Goal: Transaction & Acquisition: Purchase product/service

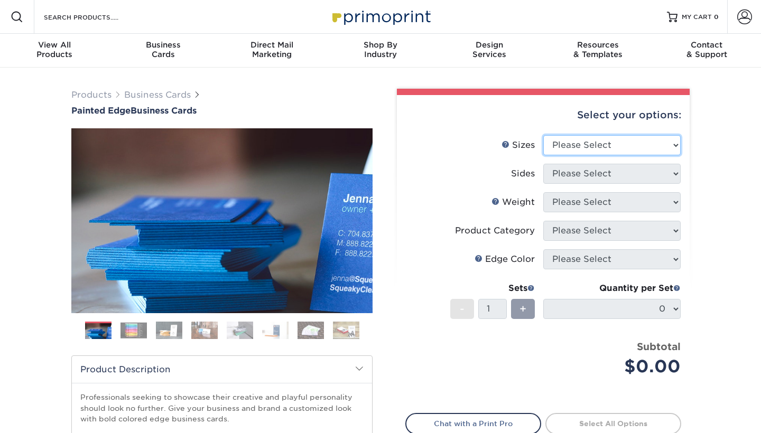
click at [654, 143] on select "Please Select 2" x 3.5" - Standard 2.125" x 3.375" - European 2.5" x 2.5" - Squ…" at bounding box center [611, 145] width 137 height 20
click at [670, 141] on select "Please Select 2" x 3.5" - Standard 2.125" x 3.375" - European 2.5" x 2.5" - Squ…" at bounding box center [611, 145] width 137 height 20
select select "2.50x2.50"
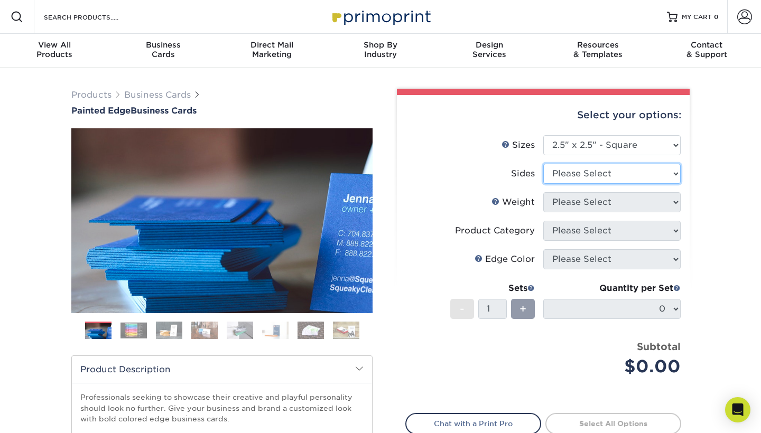
click at [635, 172] on select "Please Select Print Both Sides Print Front Only" at bounding box center [611, 174] width 137 height 20
select select "13abbda7-1d64-4f25-8bb2-c179b224825d"
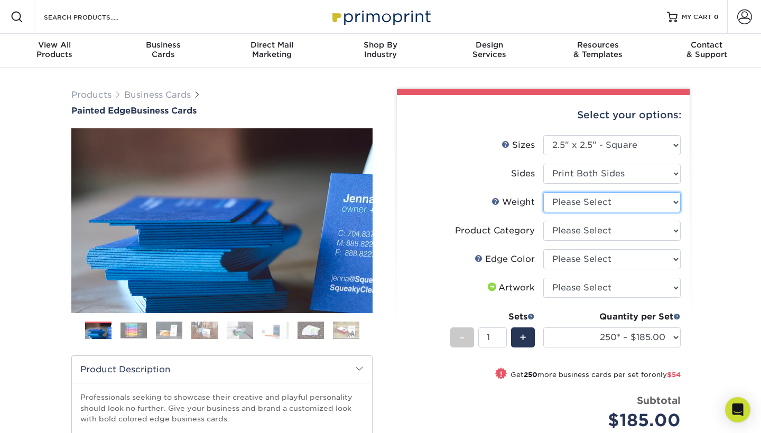
click at [642, 200] on select "Please Select 32PTUC" at bounding box center [611, 202] width 137 height 20
select select "32PTUC"
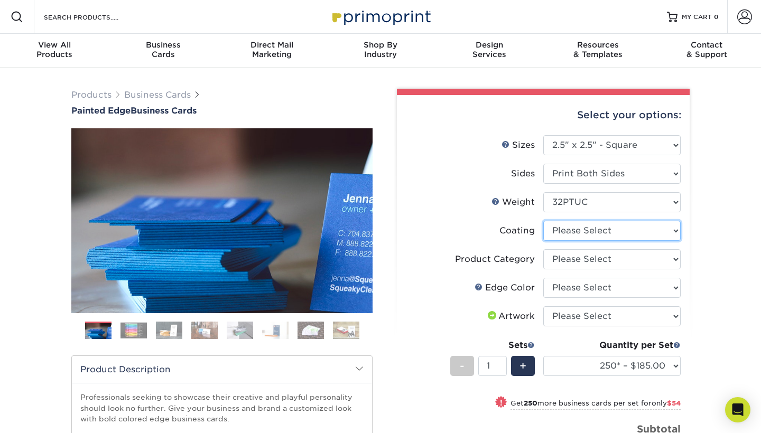
select select "3e7618de-abca-4bda-9f97-8b9129e913d8"
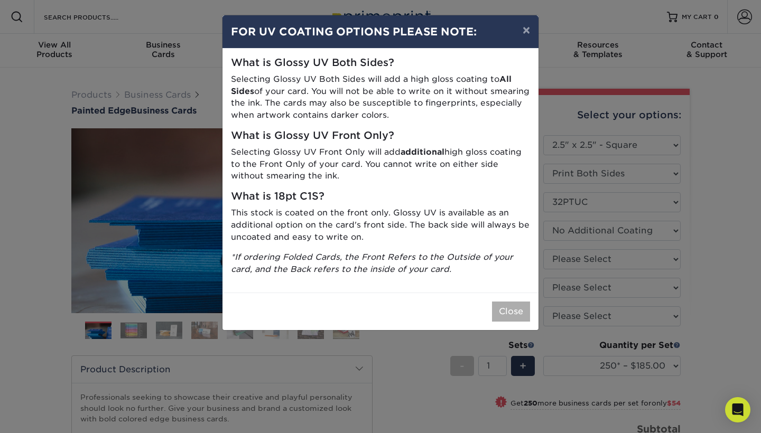
click at [512, 304] on button "Close" at bounding box center [511, 312] width 38 height 20
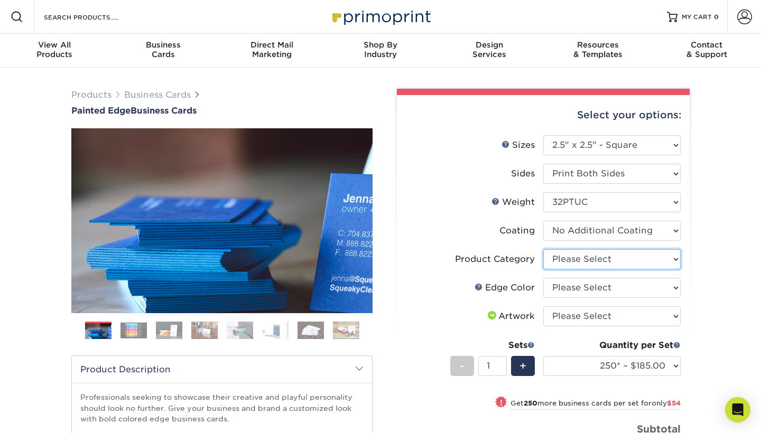
select select "3b5148f1-0588-4f88-a218-97bcfdce65c1"
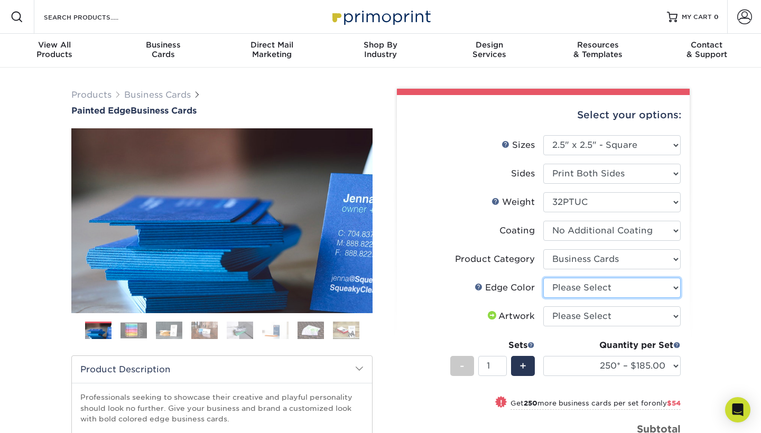
select select "e42633f1-b123-4179-bb8a-cf3a693d9207"
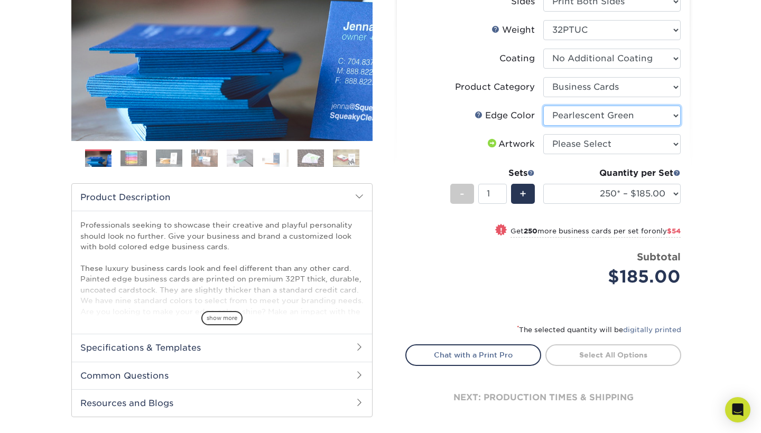
scroll to position [145, 0]
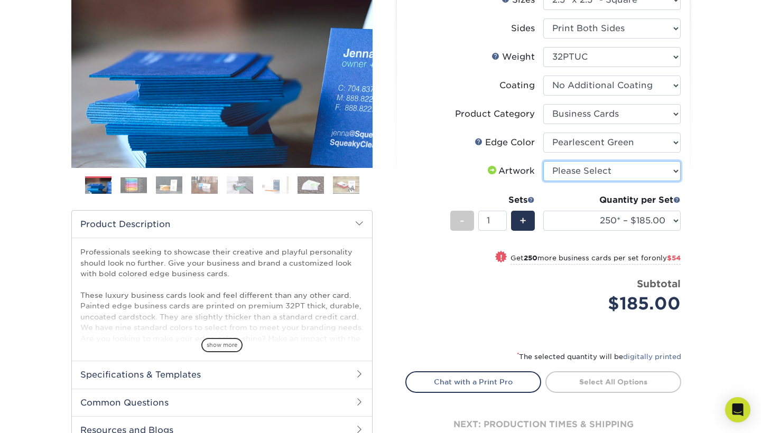
select select "upload"
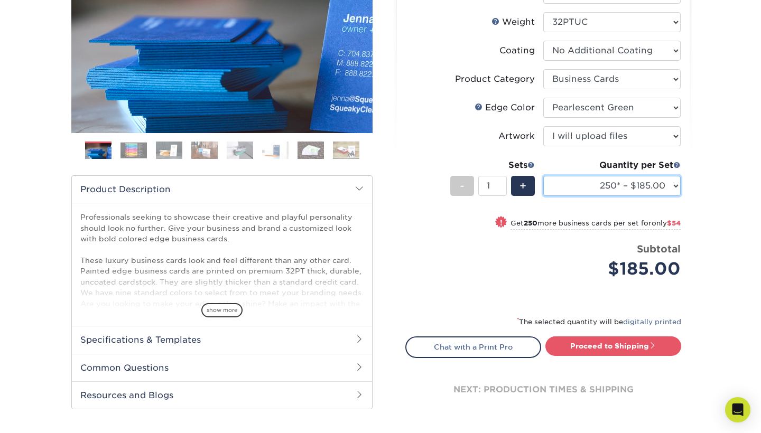
scroll to position [208, 0]
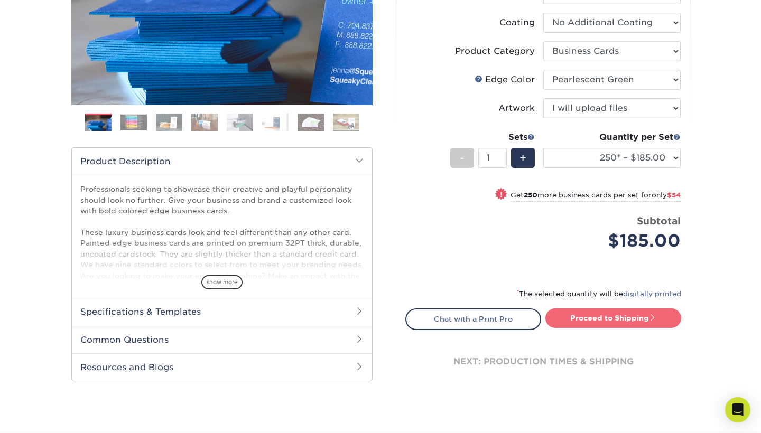
click at [632, 319] on link "Proceed to Shipping" at bounding box center [613, 318] width 136 height 19
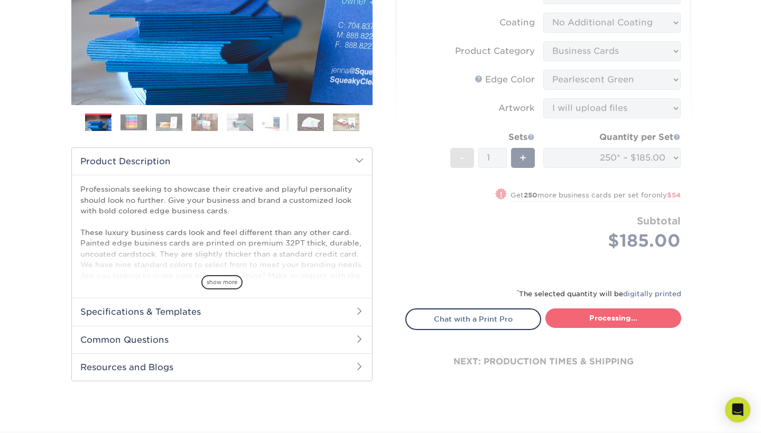
type input "Set 1"
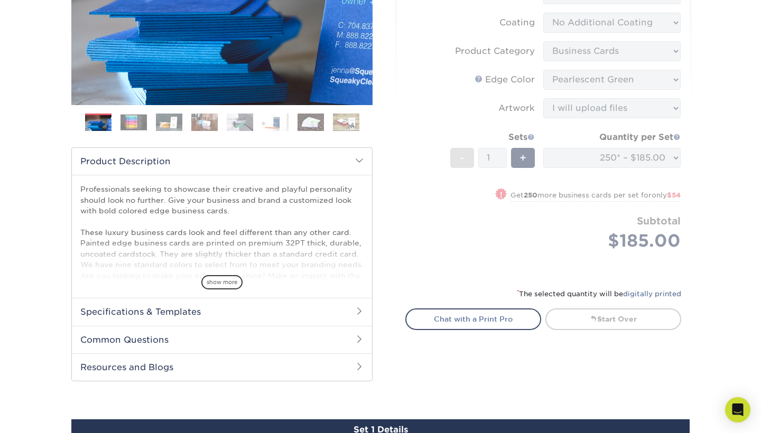
select select "64ae7362-4711-4121-aeab-bc7b0a1a1da7"
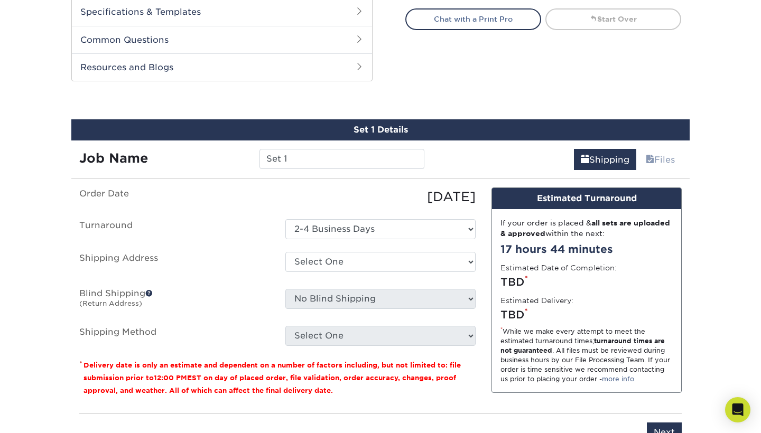
scroll to position [509, 0]
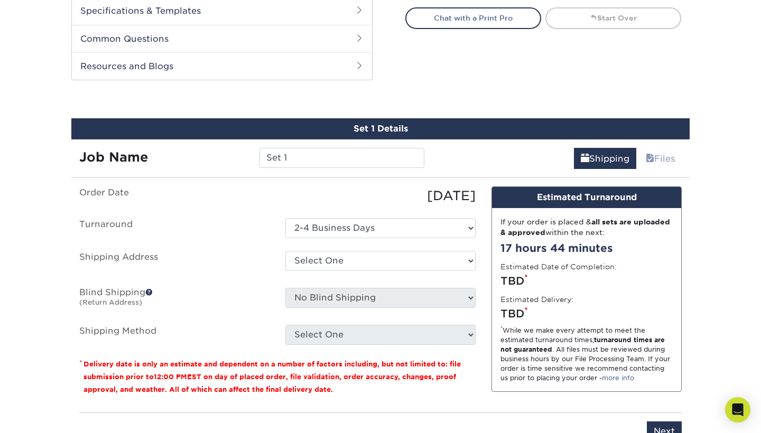
click at [714, 246] on div "Products Business Cards Painted Edge Business Cards Previous Next" at bounding box center [380, 12] width 761 height 909
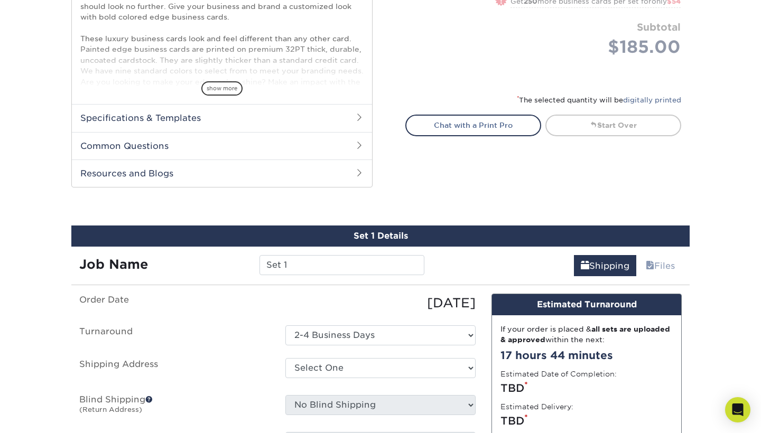
scroll to position [408, 0]
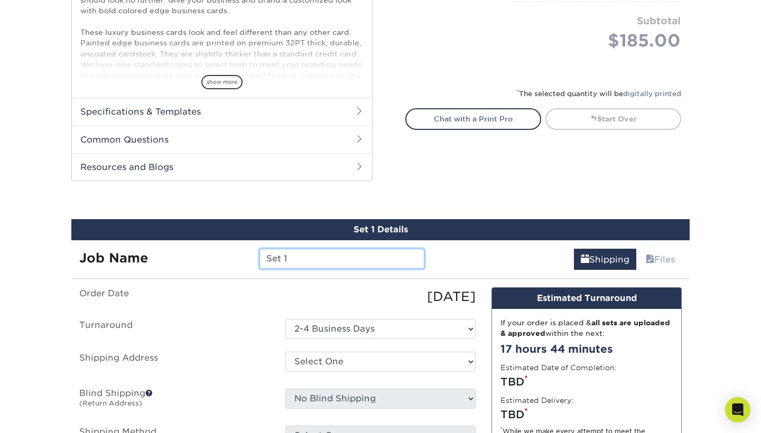
click at [366, 260] on input "Set 1" at bounding box center [341, 259] width 164 height 20
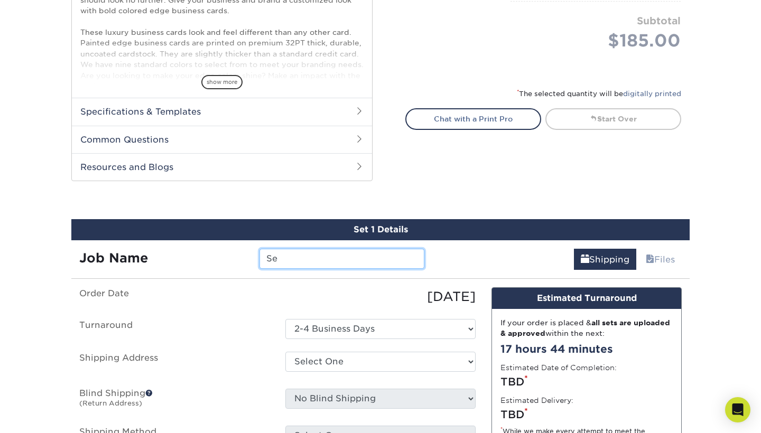
type input "S"
type input "C4U"
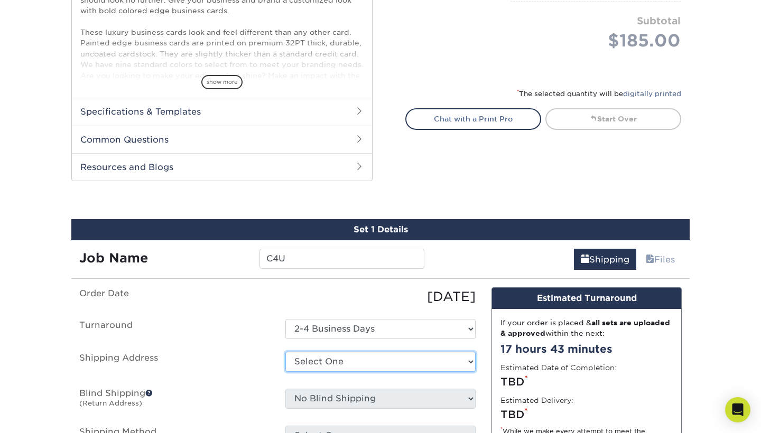
select select "newaddress"
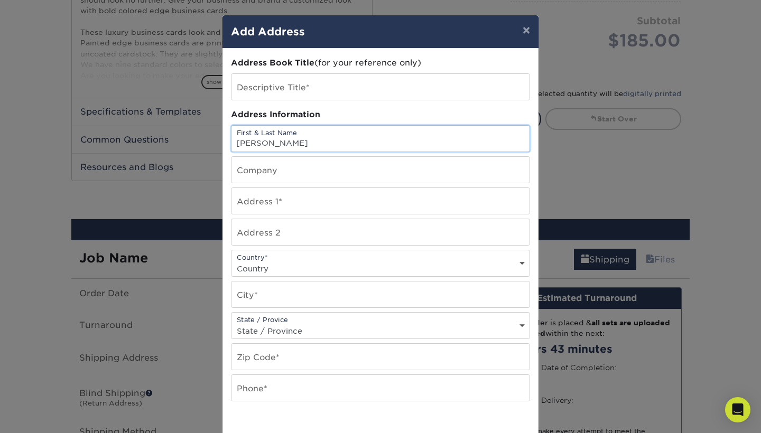
type input "[PERSON_NAME]"
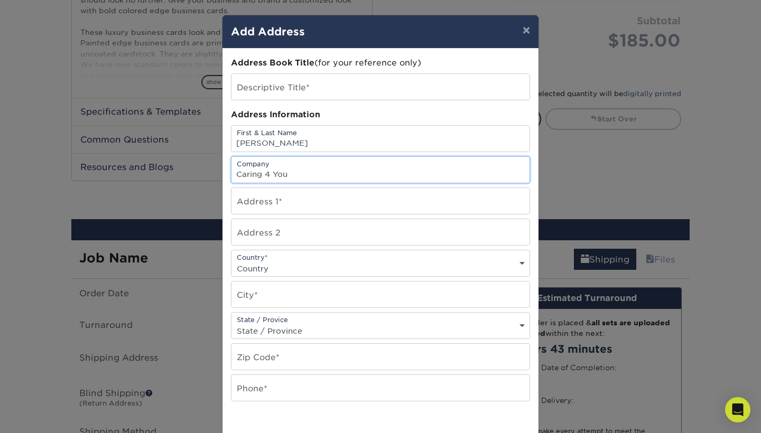
type input "Caring 4 You"
click at [278, 212] on input "text" at bounding box center [380, 201] width 298 height 26
type input "[STREET_ADDRESS]"
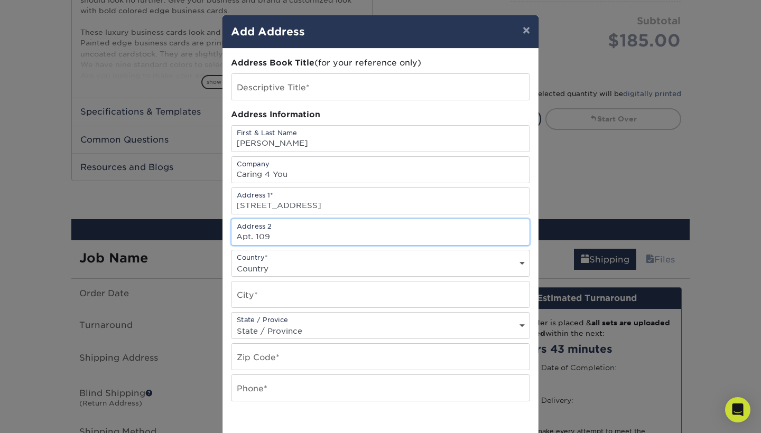
type input "Apt. 109"
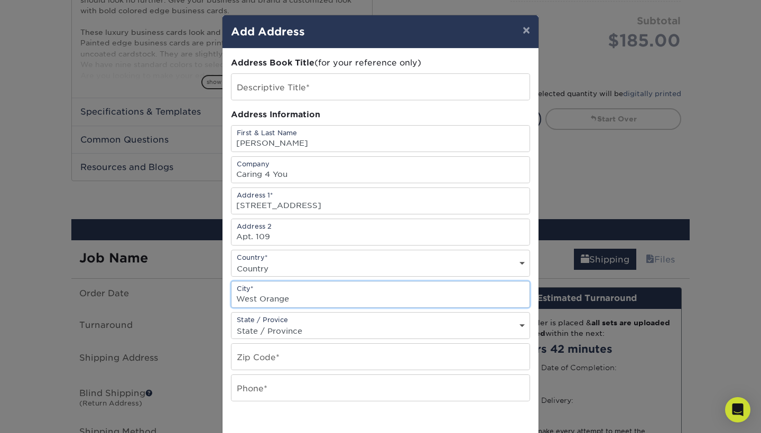
type input "West Orange"
click at [284, 332] on select "State / Province Alabama Alaska Arizona Arkansas California Colorado Connecticu…" at bounding box center [380, 330] width 298 height 15
select select "NJ"
click at [480, 341] on div "Address Book Title (for your reference only) Descriptive Title* Address Informa…" at bounding box center [380, 285] width 299 height 456
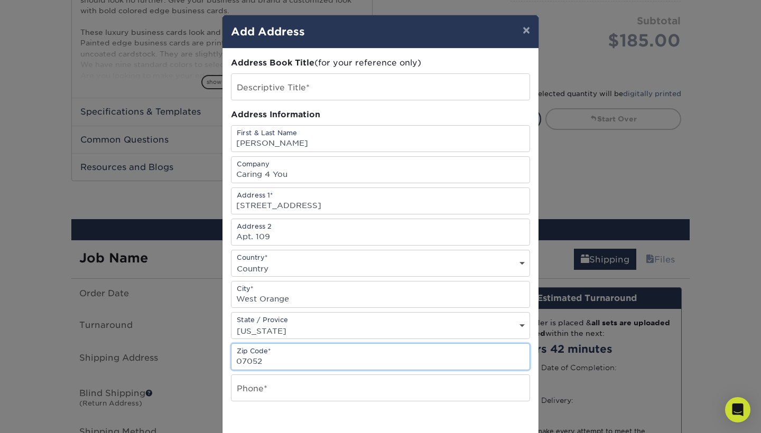
type input "07052"
type input "8485257232"
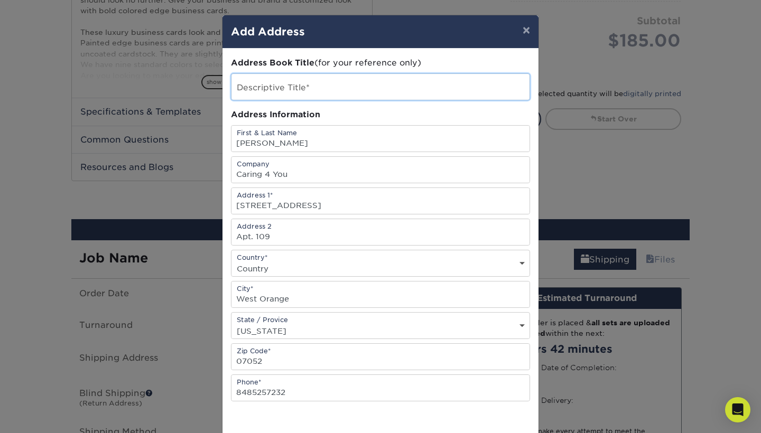
click at [276, 89] on input "text" at bounding box center [380, 87] width 298 height 26
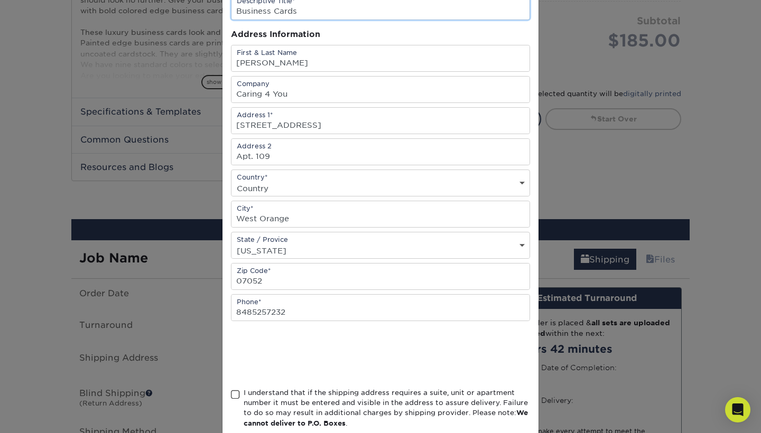
scroll to position [110, 0]
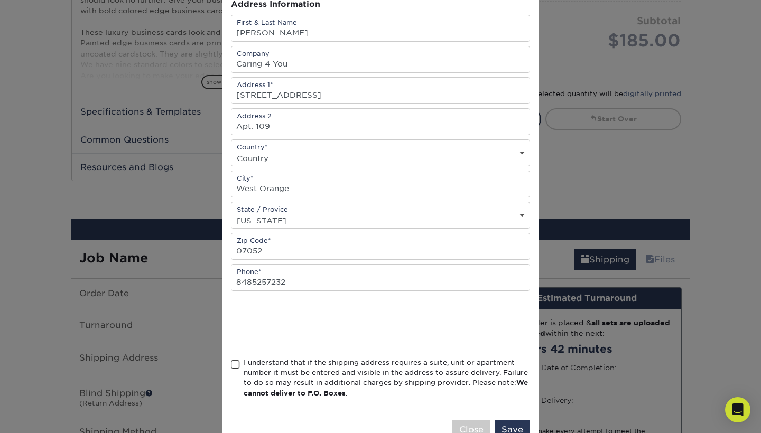
type input "Business Cards"
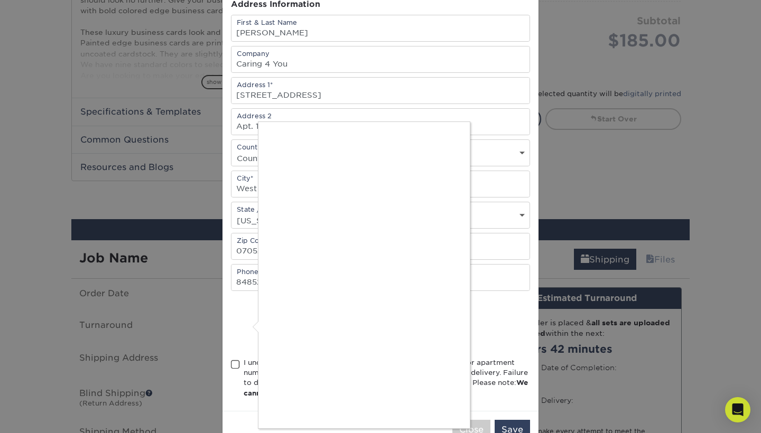
click at [239, 367] on div at bounding box center [380, 216] width 761 height 433
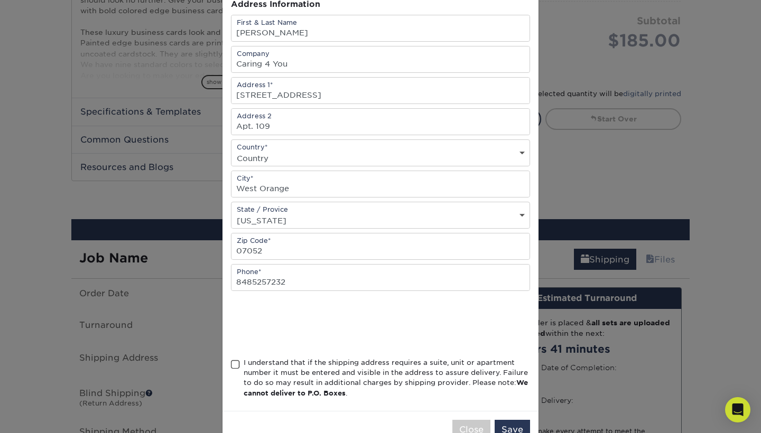
click at [238, 368] on span at bounding box center [235, 365] width 9 height 10
click at [0, 0] on input "I understand that if the shipping address requires a suite, unit or apartment n…" at bounding box center [0, 0] width 0 height 0
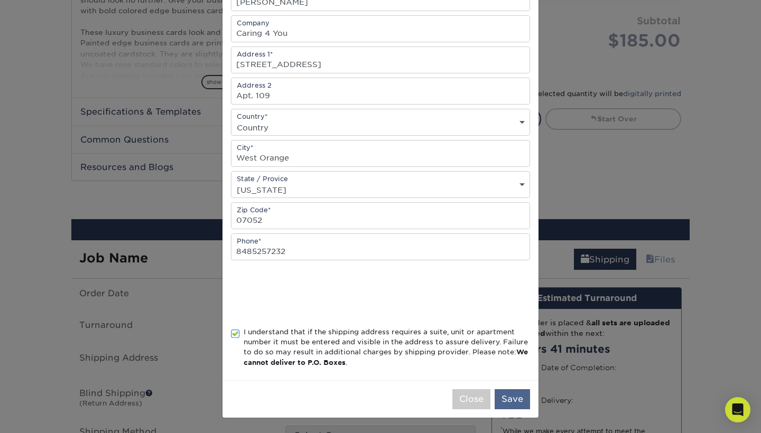
scroll to position [144, 0]
click at [515, 400] on button "Save" at bounding box center [511, 399] width 35 height 20
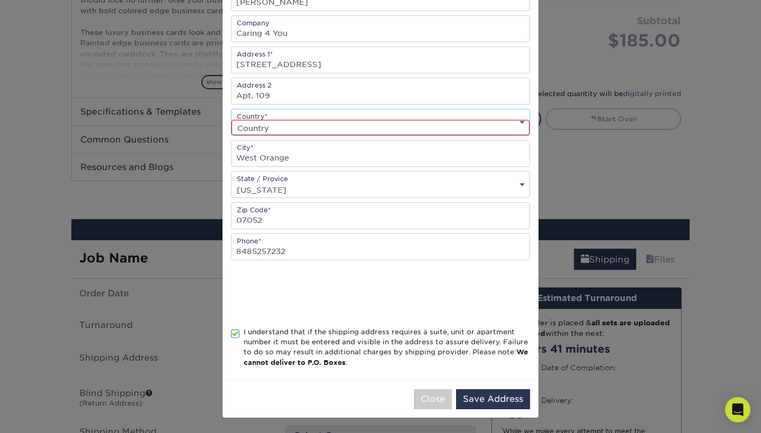
select select "US"
click at [502, 397] on button "Save Address" at bounding box center [493, 399] width 74 height 20
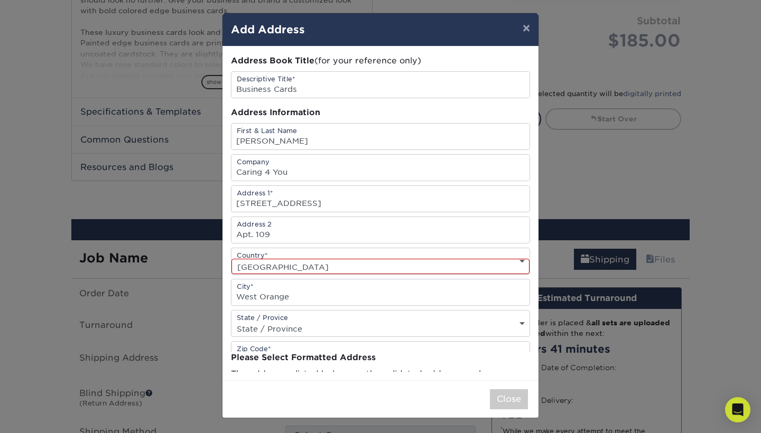
scroll to position [0, 0]
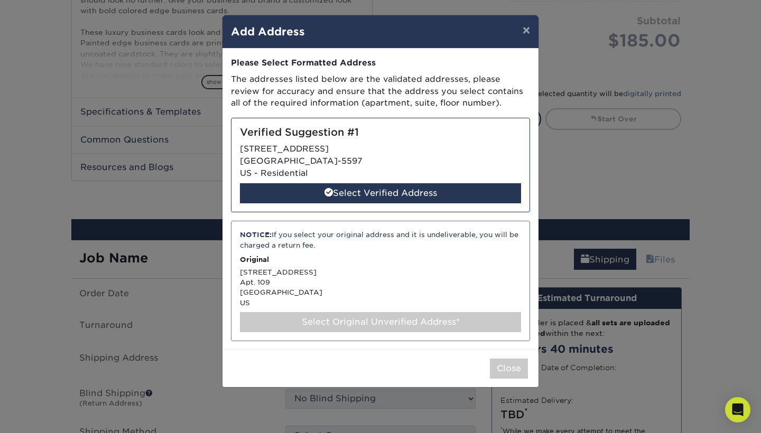
click at [328, 321] on div "Select Original Unverified Address*" at bounding box center [380, 322] width 281 height 20
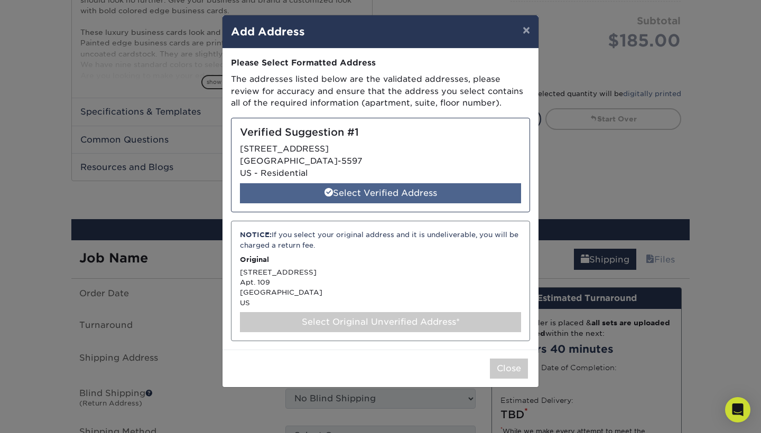
click at [328, 195] on div "Select Verified Address" at bounding box center [380, 193] width 281 height 20
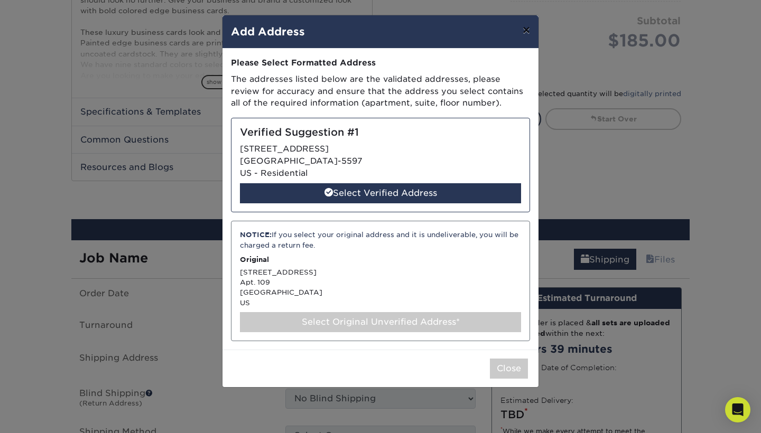
click at [527, 32] on button "×" at bounding box center [526, 30] width 24 height 30
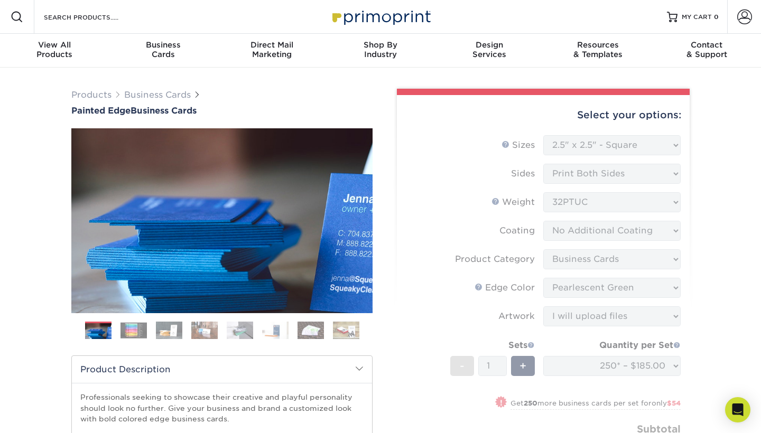
click at [502, 296] on form "Sizes Help Sizes Please Select 2" x 3.5" - Standard 2.125" x 3.375" - European …" at bounding box center [543, 309] width 276 height 348
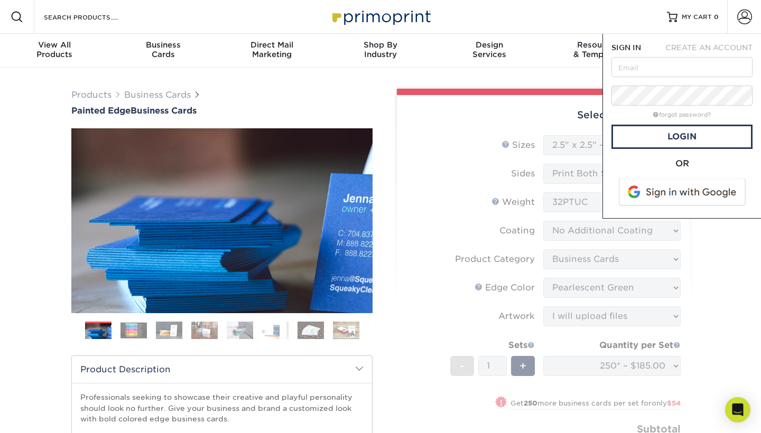
click at [388, 339] on div "Select your options: Sizes Help Sizes Sides Blue" at bounding box center [538, 318] width 301 height 458
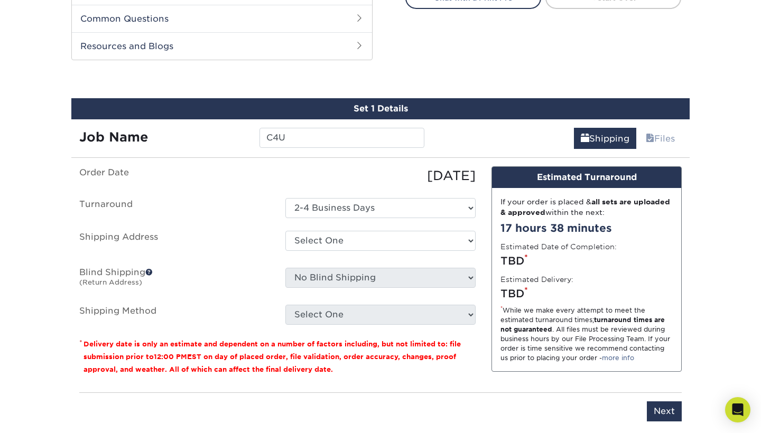
scroll to position [532, 0]
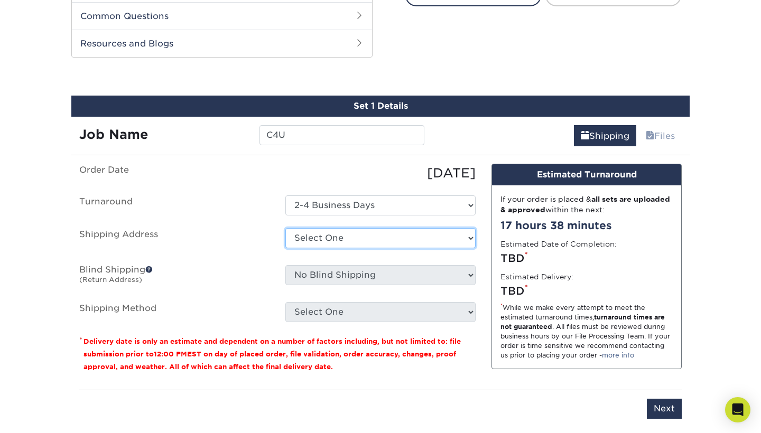
select select "newaddress"
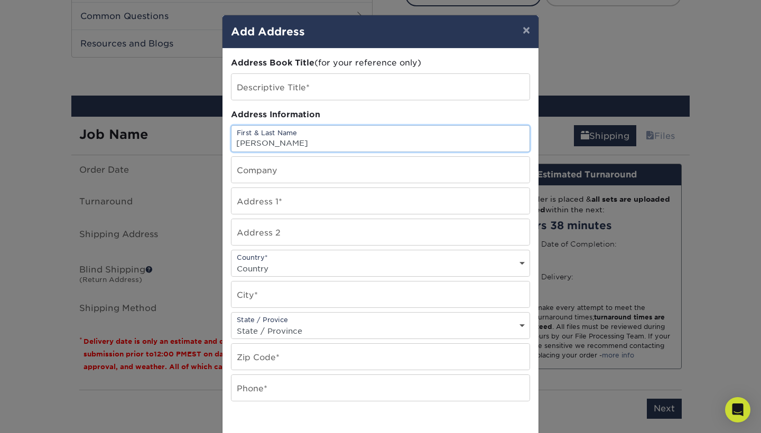
type input "[PERSON_NAME]"
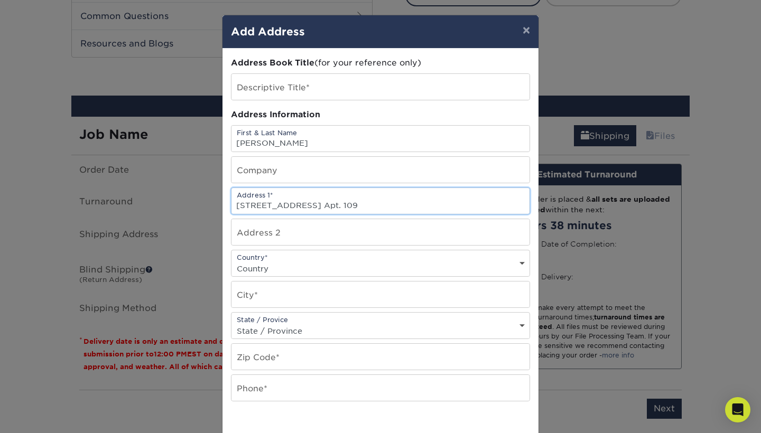
type input "33 Ashland Ave. Apt. 109"
select select "US"
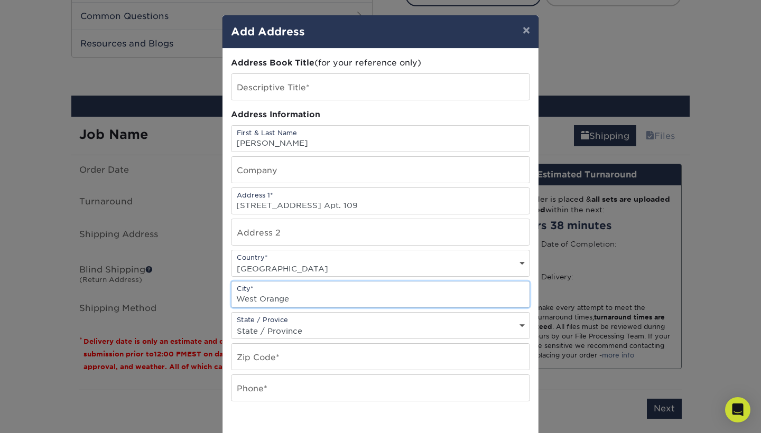
type input "West Orange"
select select "NJ"
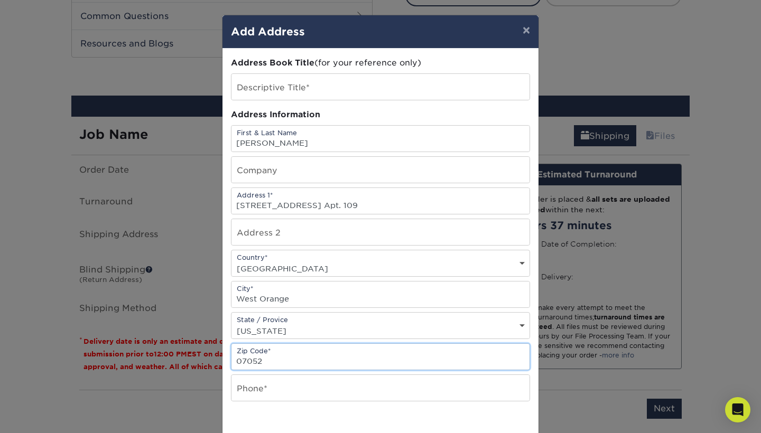
type input "07052"
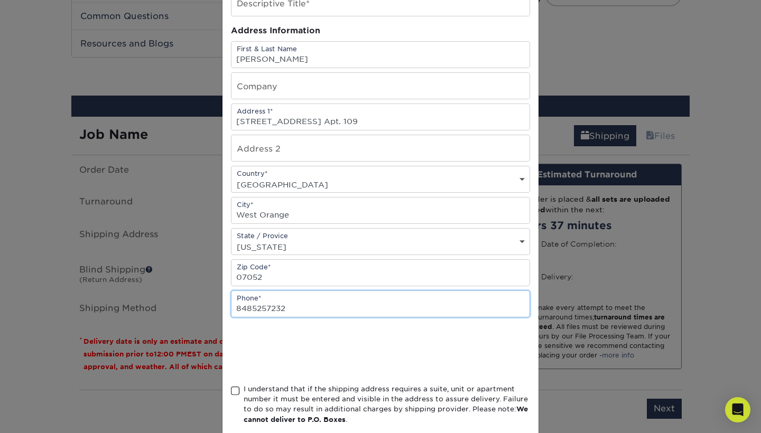
scroll to position [88, 0]
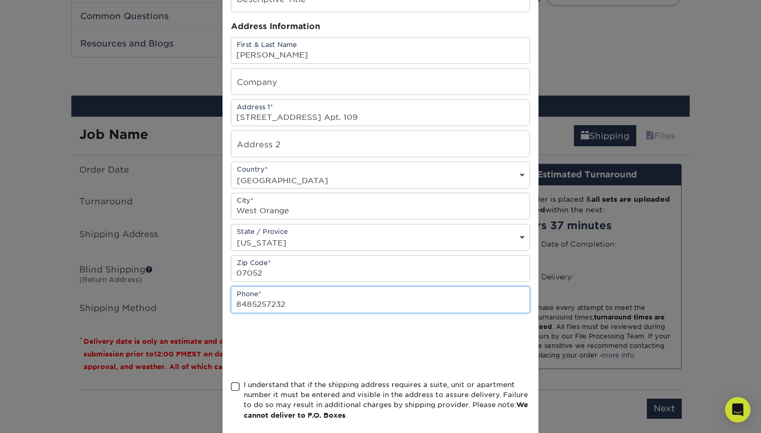
type input "8485257232"
click at [236, 391] on span at bounding box center [235, 387] width 9 height 10
click at [0, 0] on input "I understand that if the shipping address requires a suite, unit or apartment n…" at bounding box center [0, 0] width 0 height 0
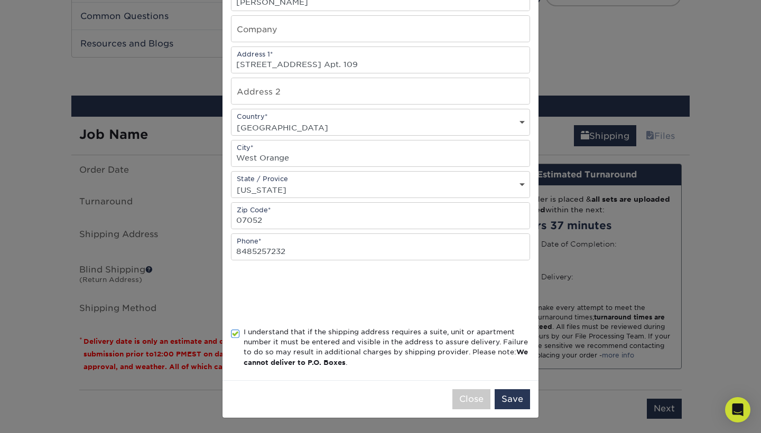
scroll to position [144, 0]
click at [508, 395] on button "Save" at bounding box center [511, 399] width 35 height 20
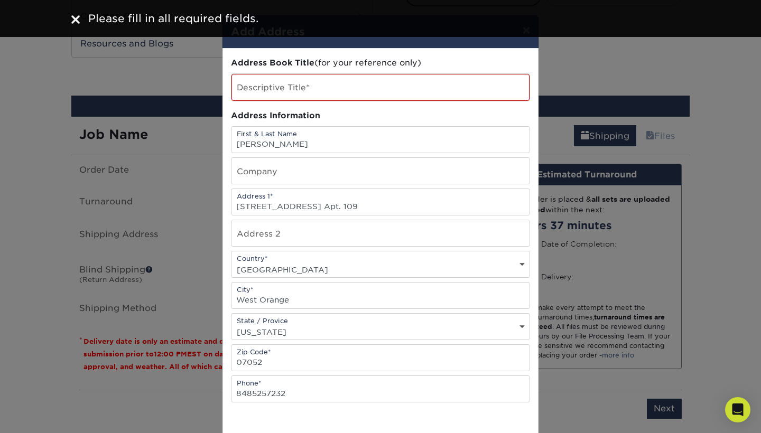
scroll to position [0, 0]
click at [278, 86] on input "text" at bounding box center [380, 87] width 298 height 27
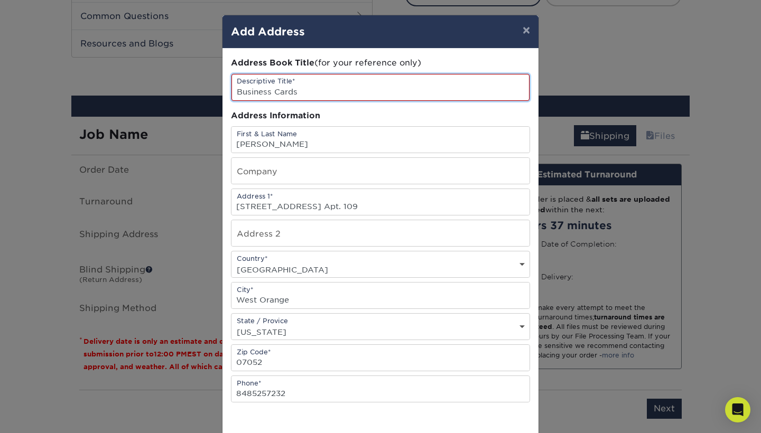
type input "Business Cards"
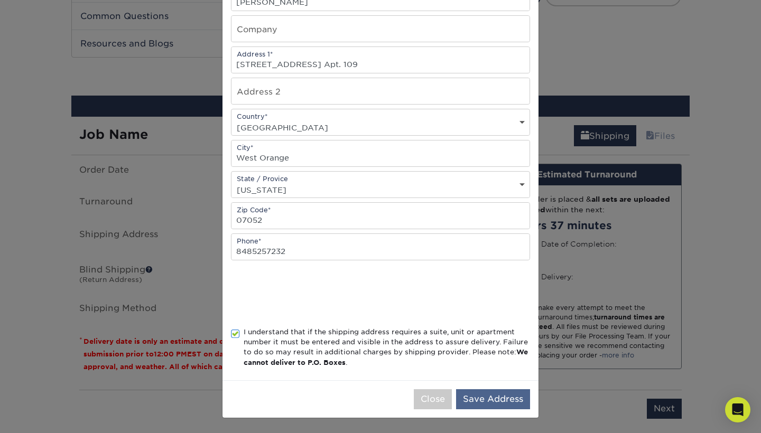
scroll to position [145, 0]
click at [493, 401] on button "Save Address" at bounding box center [493, 399] width 74 height 20
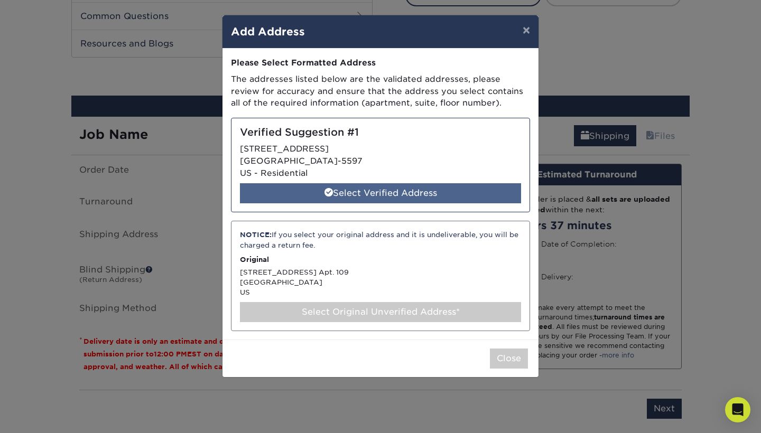
click at [372, 192] on div "Select Verified Address" at bounding box center [380, 193] width 281 height 20
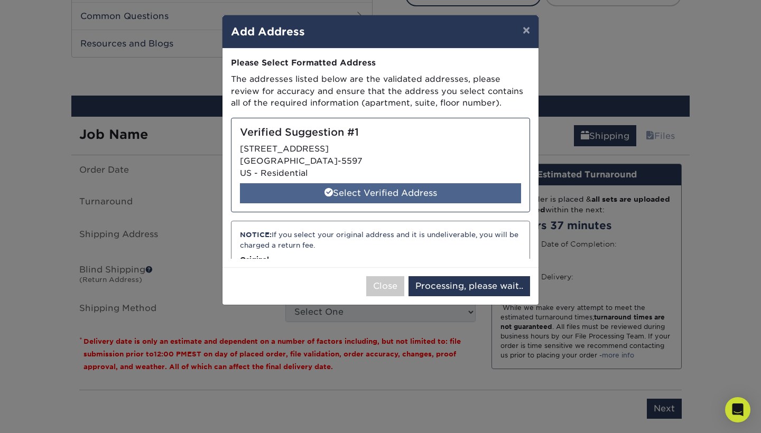
select select "286130"
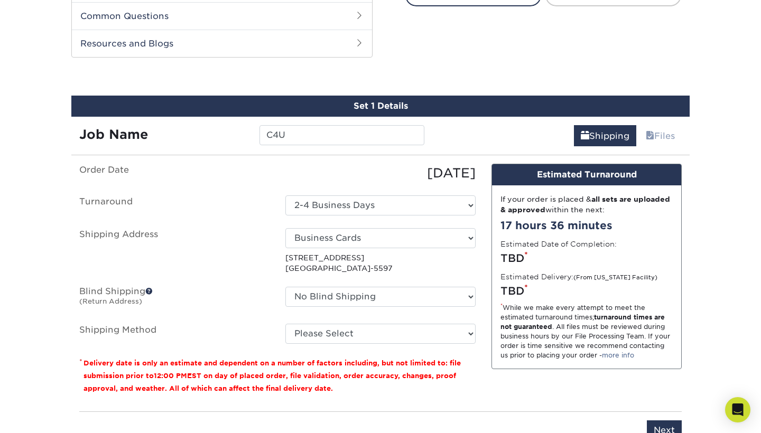
click at [337, 265] on p "33 ASHLAND AVE WEST ORANGE, NJ 07052-5597" at bounding box center [380, 264] width 190 height 22
click at [342, 330] on select "Please Select Ground Shipping (+$7.84) 3 Day Shipping Service (+$20.22) 2 Day A…" at bounding box center [380, 334] width 190 height 20
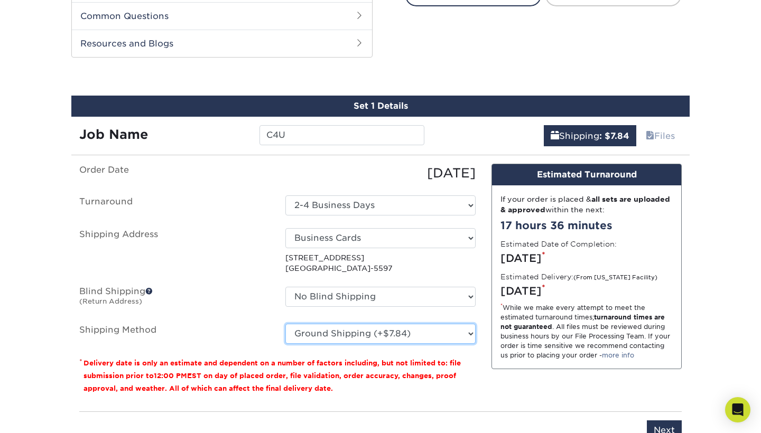
click at [395, 333] on select "Please Select Ground Shipping (+$7.84) 3 Day Shipping Service (+$20.22) 2 Day A…" at bounding box center [380, 334] width 190 height 20
click at [241, 289] on label "Blind Shipping (Return Address)" at bounding box center [174, 299] width 206 height 24
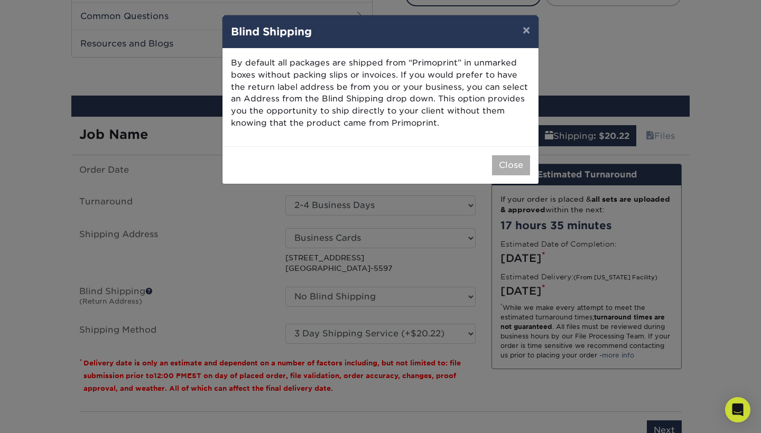
click at [506, 161] on button "Close" at bounding box center [511, 165] width 38 height 20
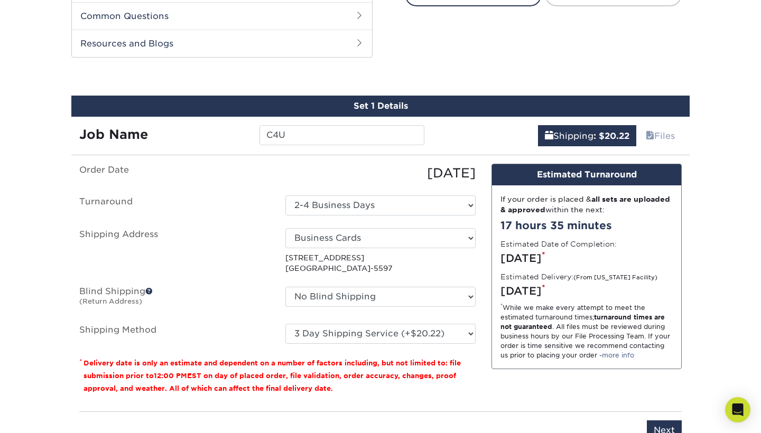
click at [485, 358] on div "Design Estimated Turnaround If your order is placed & all sets are uploaded & a…" at bounding box center [586, 283] width 206 height 239
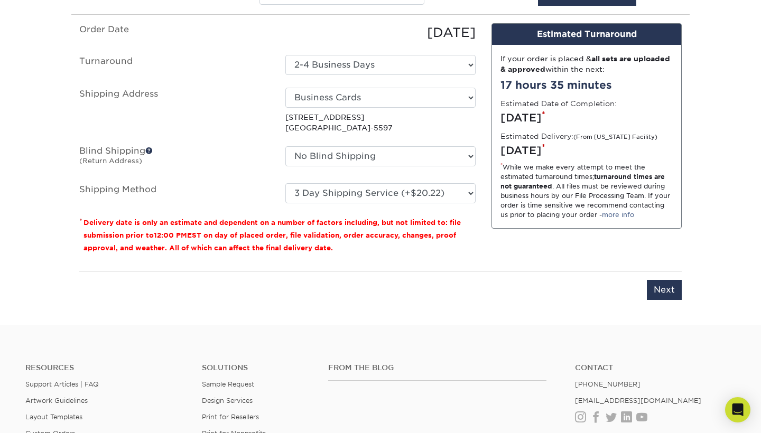
scroll to position [689, 0]
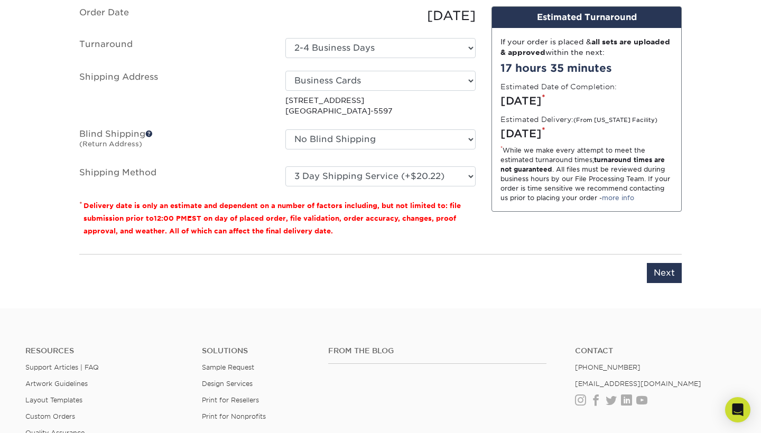
click at [477, 245] on div "You've choosen mailing services! If you have a csv address list please upload i…" at bounding box center [380, 150] width 602 height 289
click at [461, 81] on select "Select One Business Cards + Add New Address - Login" at bounding box center [380, 81] width 190 height 20
click at [387, 108] on p "33 ASHLAND AVE WEST ORANGE, NJ 07052-5597" at bounding box center [380, 106] width 190 height 22
select select "03"
click at [662, 270] on input "Next" at bounding box center [664, 273] width 35 height 20
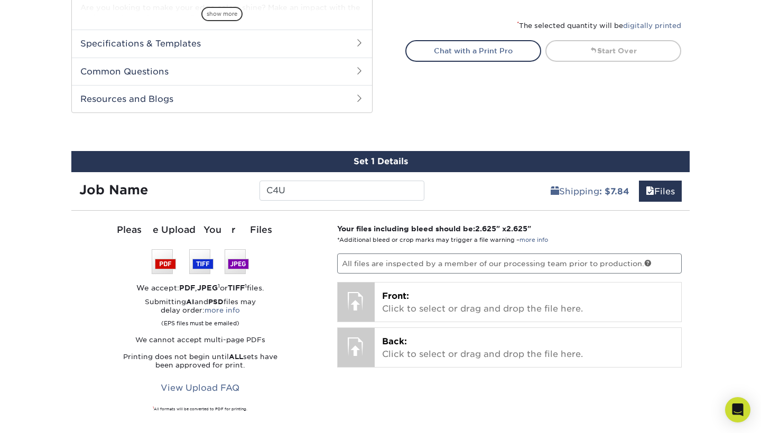
scroll to position [477, 0]
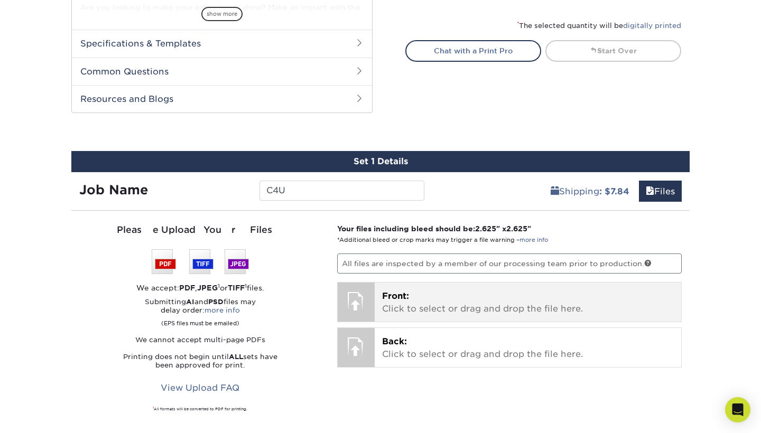
click at [391, 292] on span "Front:" at bounding box center [395, 296] width 27 height 10
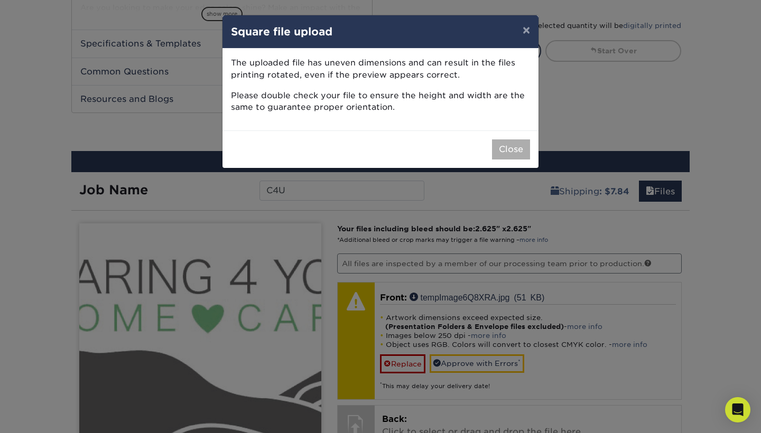
click at [512, 147] on button "Close" at bounding box center [511, 149] width 38 height 20
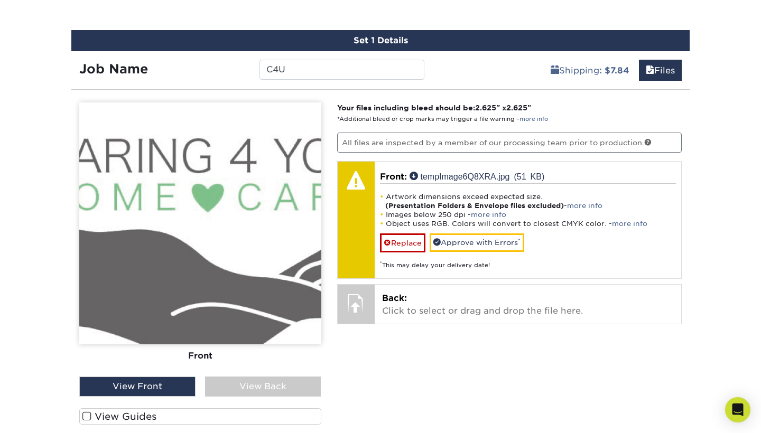
scroll to position [606, 0]
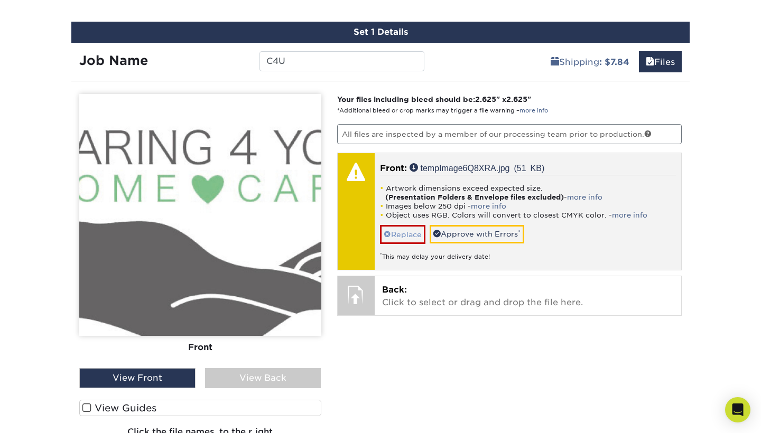
click at [400, 236] on link "Replace" at bounding box center [402, 234] width 45 height 18
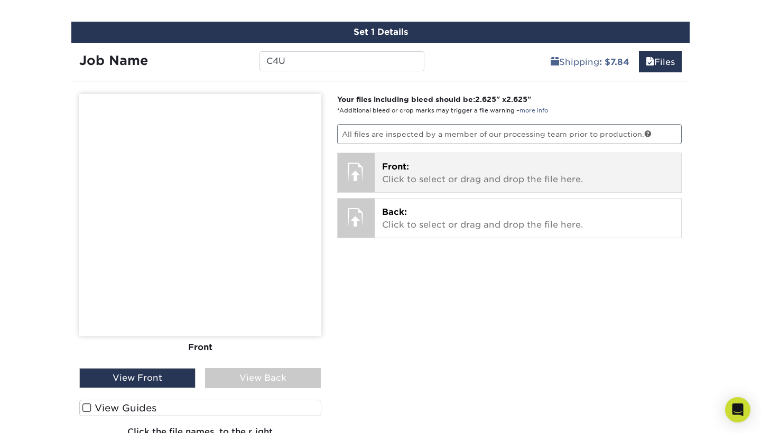
click at [414, 157] on div "Front: Click to select or drag and drop the file here. Choose file tempImage6Q8…" at bounding box center [528, 172] width 307 height 39
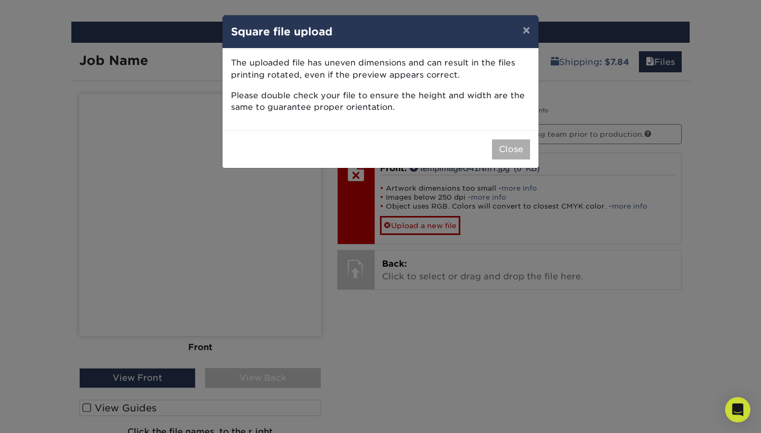
click at [508, 150] on button "Close" at bounding box center [511, 149] width 38 height 20
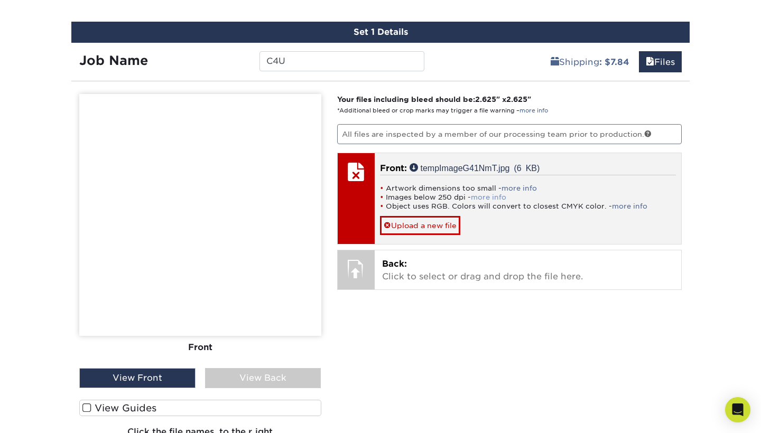
click at [493, 196] on link "more info" at bounding box center [488, 197] width 35 height 8
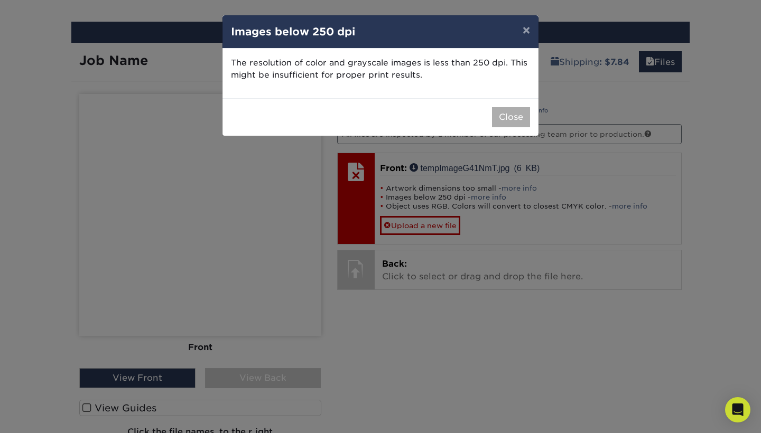
click at [503, 114] on button "Close" at bounding box center [511, 117] width 38 height 20
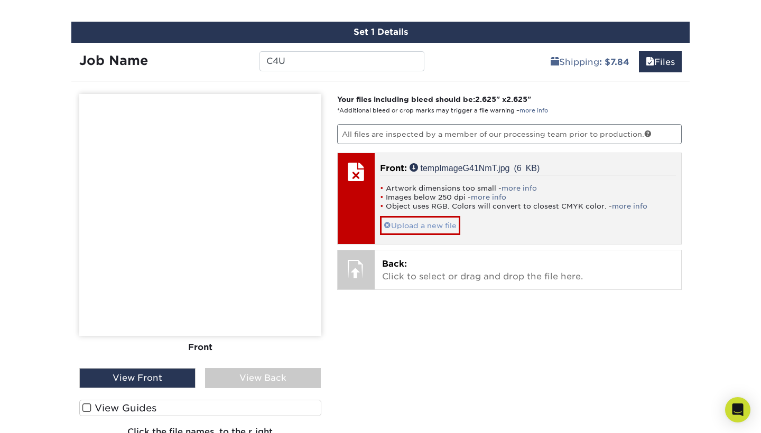
click at [427, 227] on link "Upload a new file" at bounding box center [420, 225] width 80 height 18
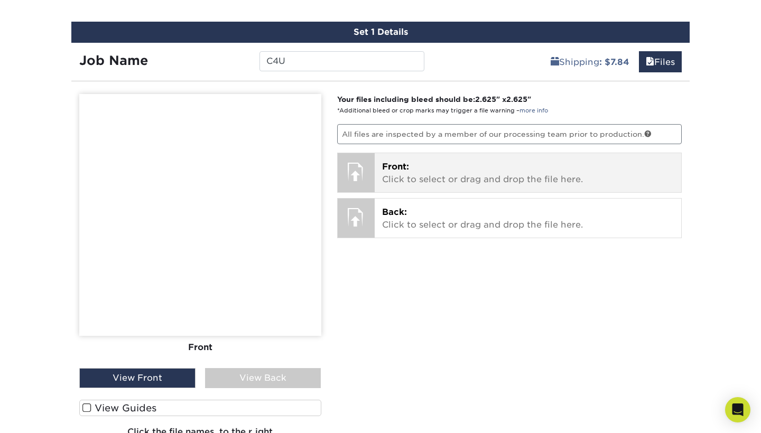
click at [384, 170] on span "Front:" at bounding box center [395, 167] width 27 height 10
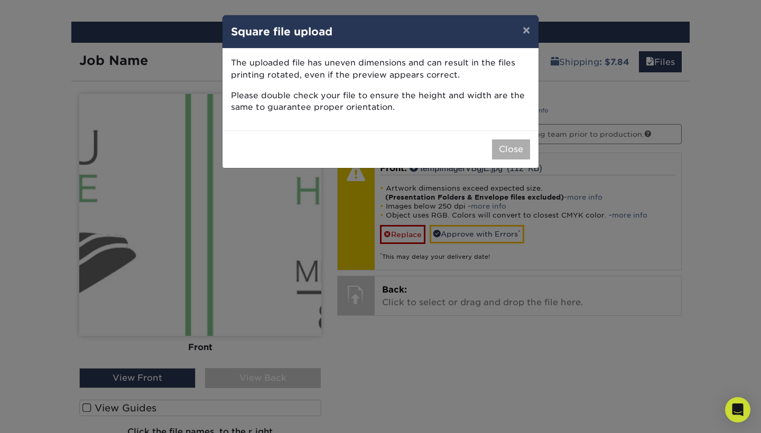
click at [507, 153] on button "Close" at bounding box center [511, 149] width 38 height 20
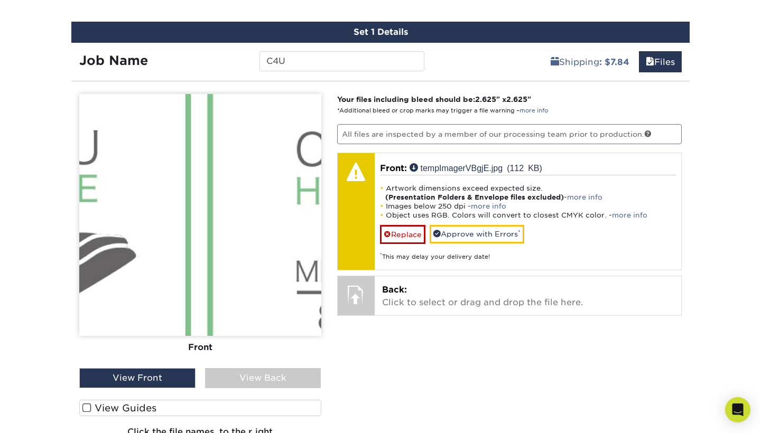
drag, startPoint x: 292, startPoint y: 295, endPoint x: 285, endPoint y: 295, distance: 6.3
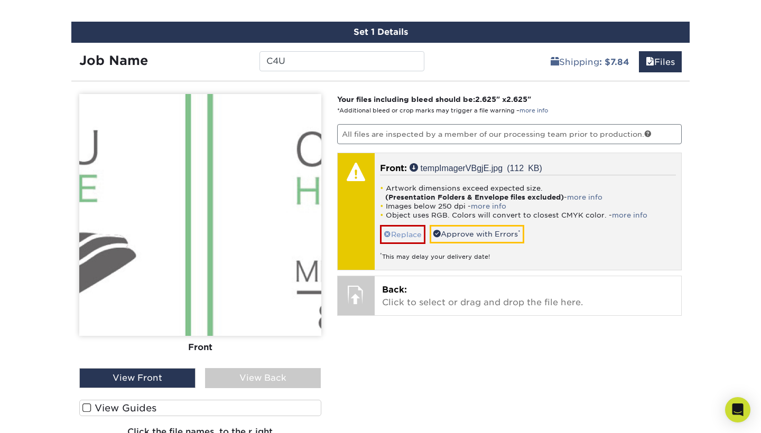
click at [406, 234] on link "Replace" at bounding box center [402, 234] width 45 height 18
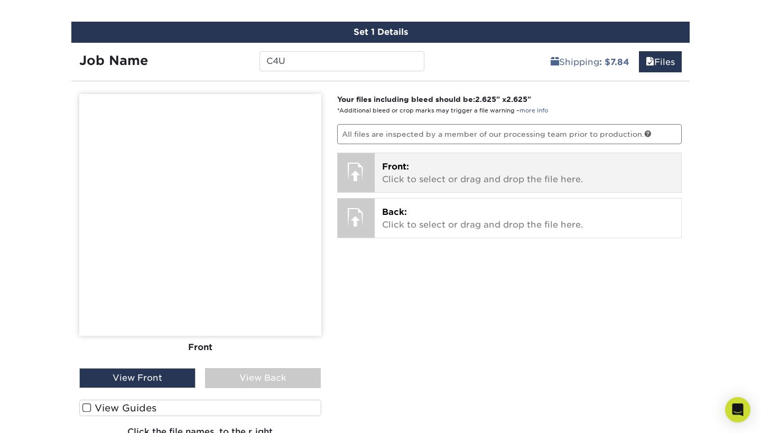
click at [405, 175] on p "Front: Click to select or drag and drop the file here." at bounding box center [528, 173] width 292 height 25
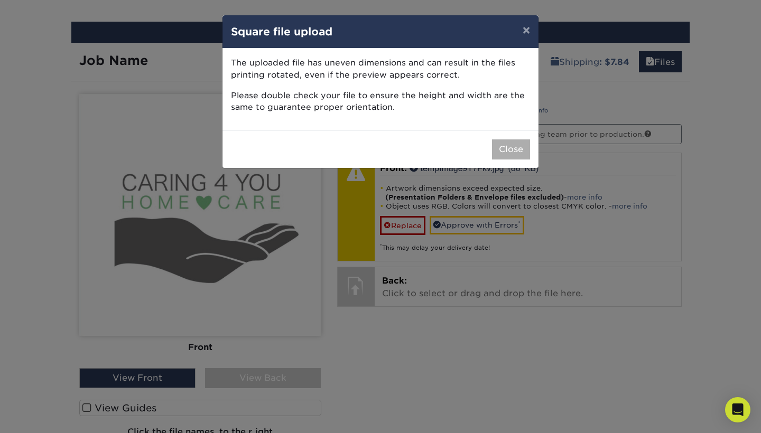
click at [510, 150] on button "Close" at bounding box center [511, 149] width 38 height 20
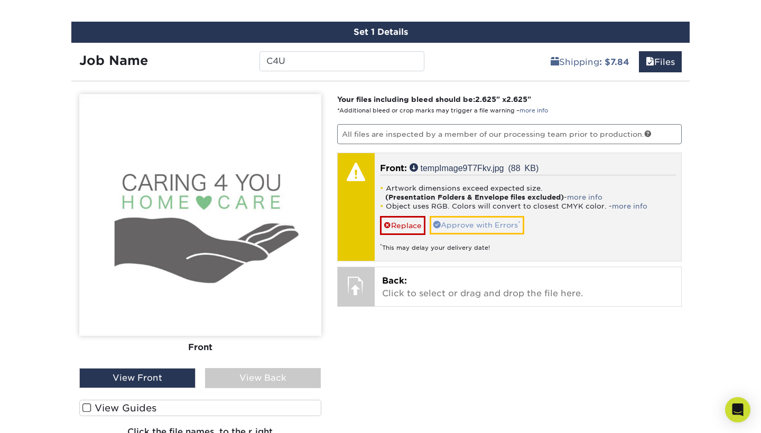
click at [491, 228] on link "Approve with Errors *" at bounding box center [476, 225] width 95 height 18
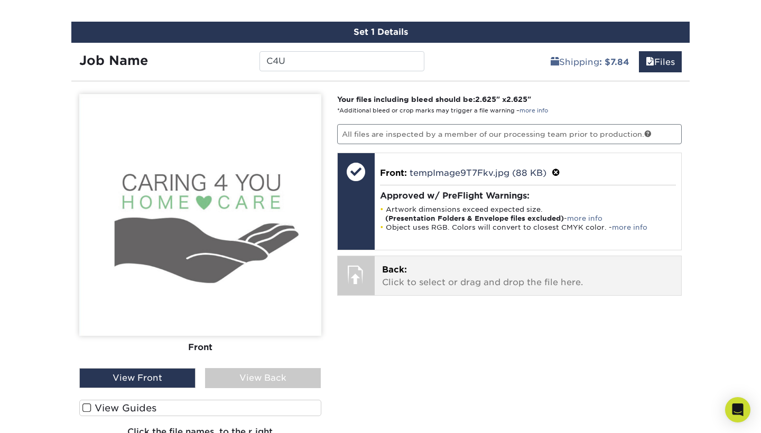
click at [453, 270] on p "Back: Click to select or drag and drop the file here." at bounding box center [528, 276] width 292 height 25
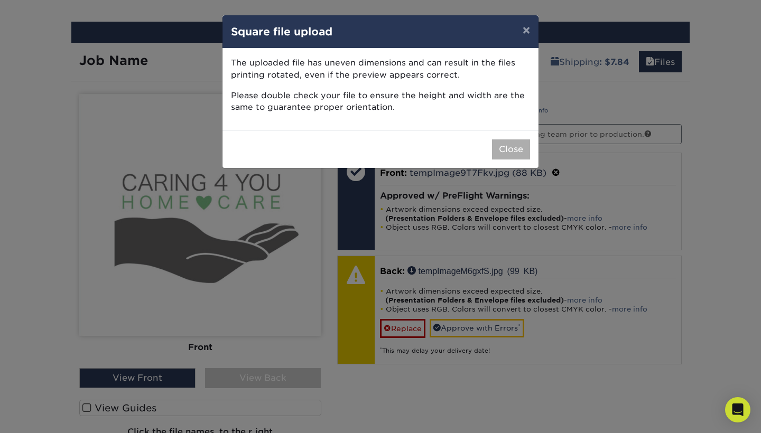
click at [510, 151] on button "Close" at bounding box center [511, 149] width 38 height 20
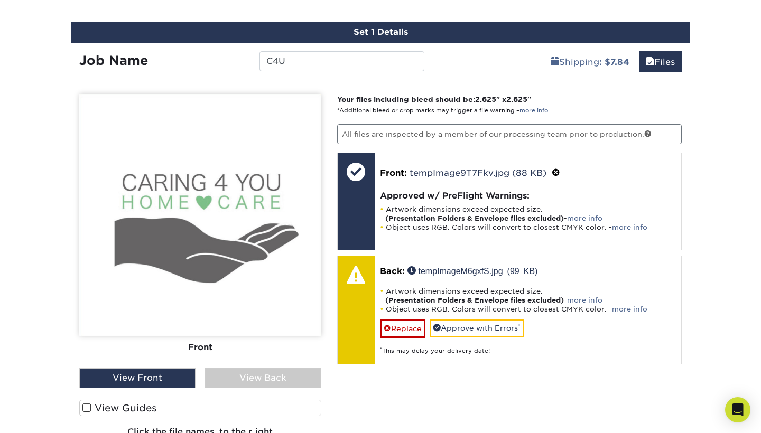
click at [265, 381] on div "View Back" at bounding box center [263, 378] width 116 height 20
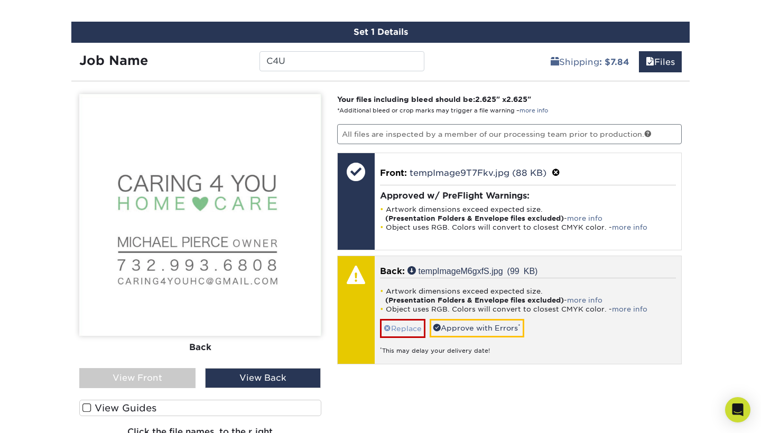
click at [405, 328] on link "Replace" at bounding box center [402, 328] width 45 height 18
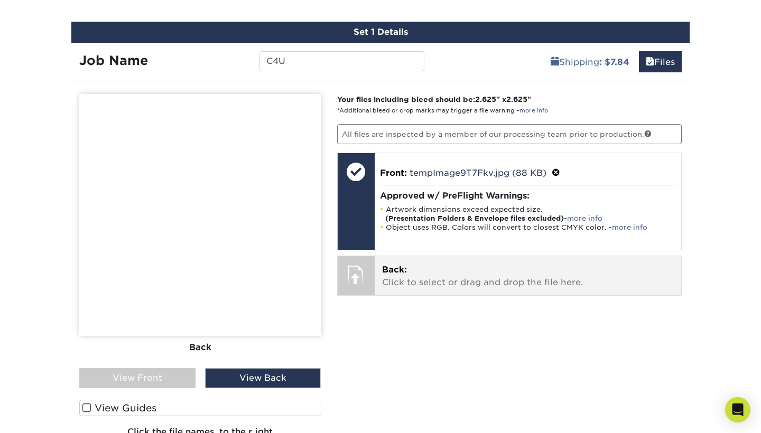
click at [417, 281] on p "Back: Click to select or drag and drop the file here." at bounding box center [528, 276] width 292 height 25
click at [447, 267] on p "Back: Click to select or drag and drop the file here." at bounding box center [528, 276] width 292 height 25
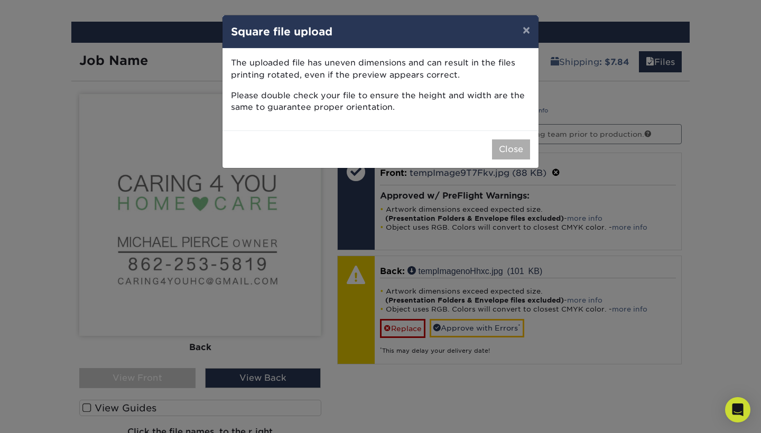
click at [511, 144] on button "Close" at bounding box center [511, 149] width 38 height 20
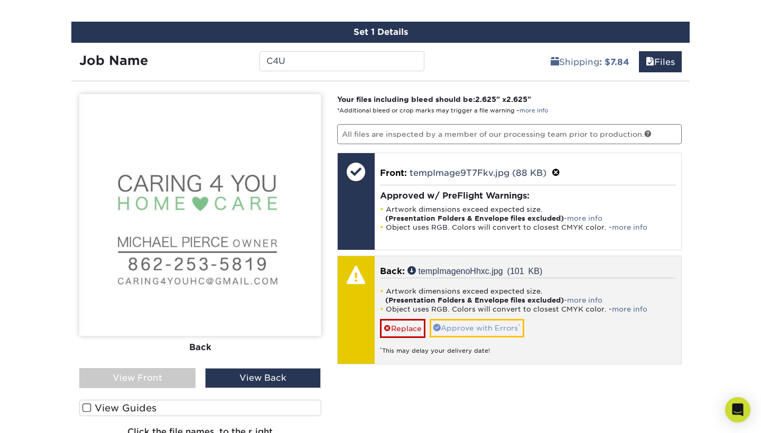
click at [486, 325] on link "Approve with Errors *" at bounding box center [476, 328] width 95 height 18
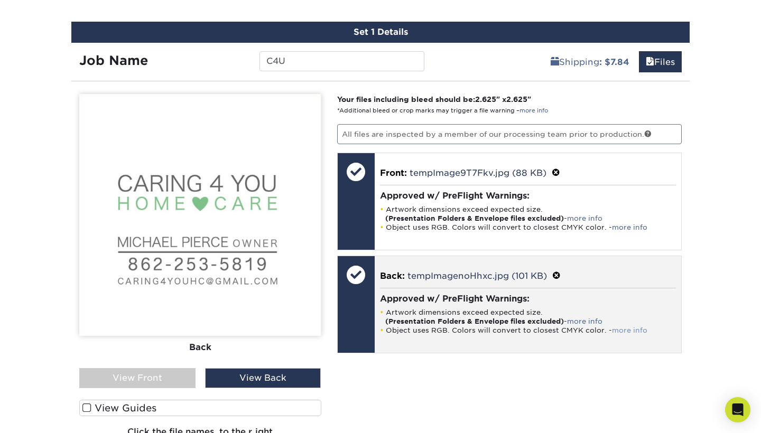
click at [624, 329] on link "more info" at bounding box center [629, 330] width 35 height 8
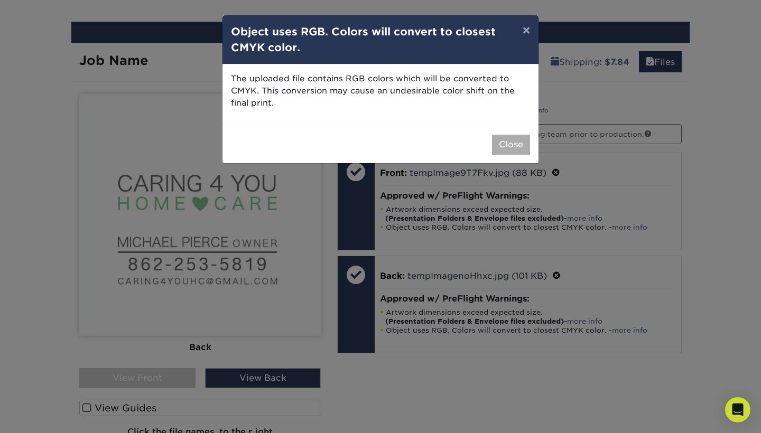
click at [511, 138] on button "Close" at bounding box center [511, 145] width 38 height 20
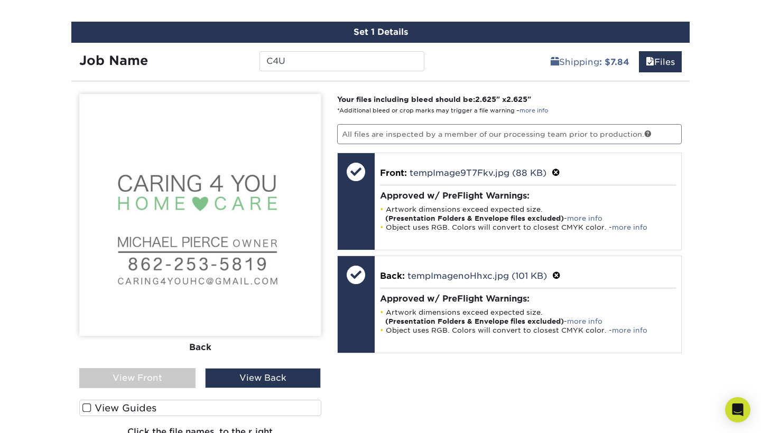
click at [461, 391] on div "Your files including bleed should be: 2.625 " x 2.625 " *Additional bleed or cr…" at bounding box center [509, 275] width 361 height 362
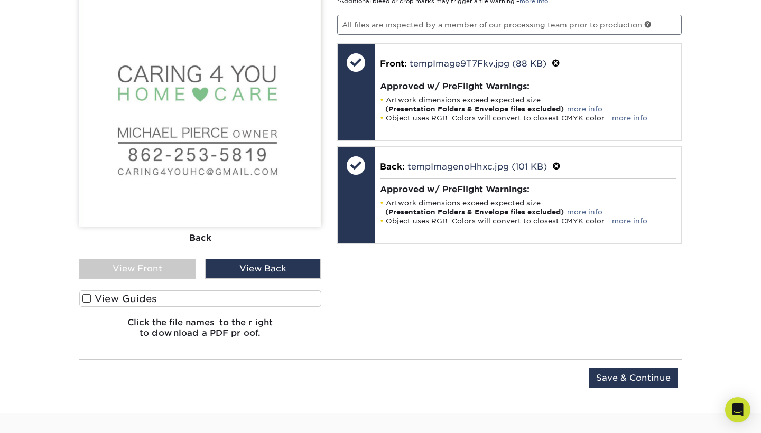
scroll to position [716, 0]
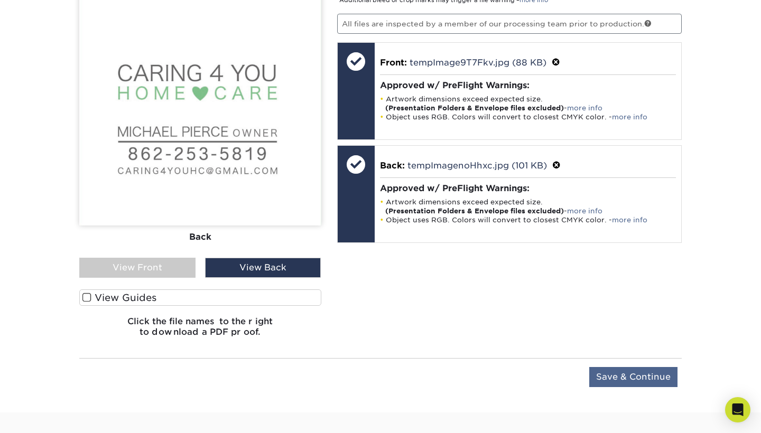
click at [638, 376] on input "Save & Continue" at bounding box center [633, 377] width 88 height 20
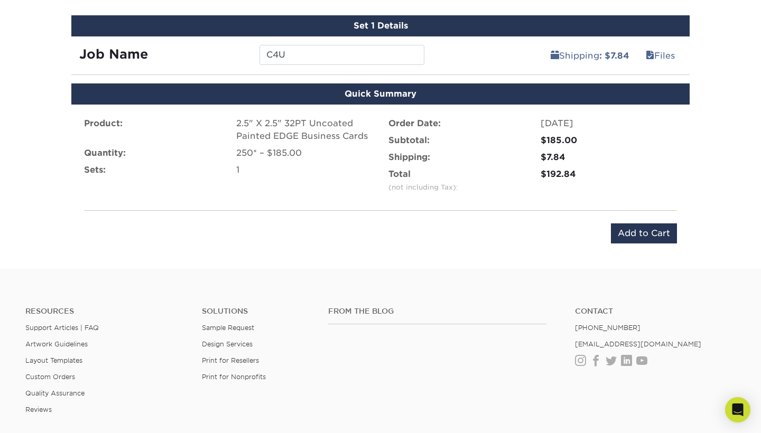
scroll to position [630, 0]
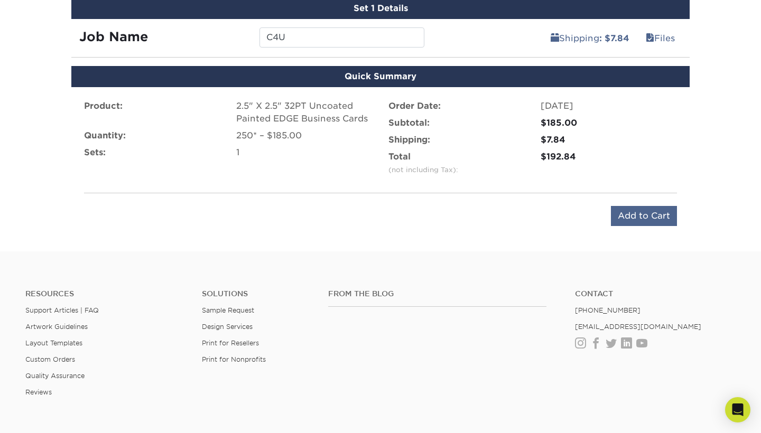
click at [651, 219] on input "Add to Cart" at bounding box center [644, 216] width 66 height 20
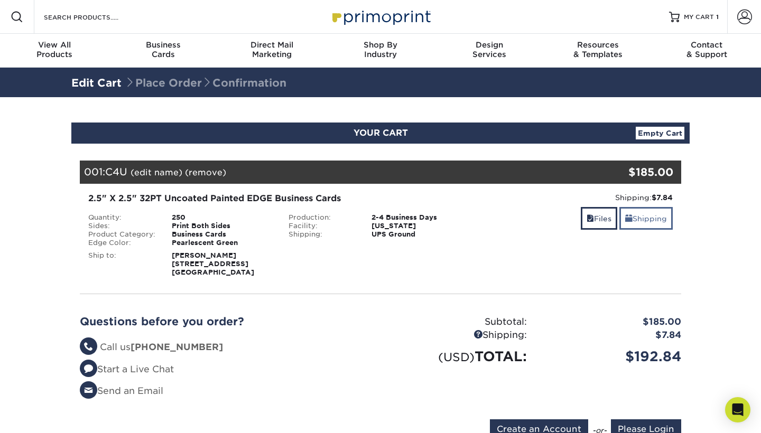
click at [639, 216] on link "Shipping" at bounding box center [645, 218] width 53 height 23
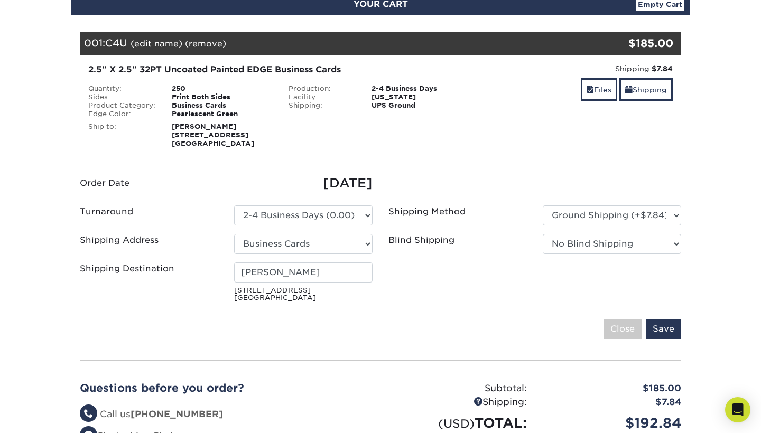
scroll to position [130, 0]
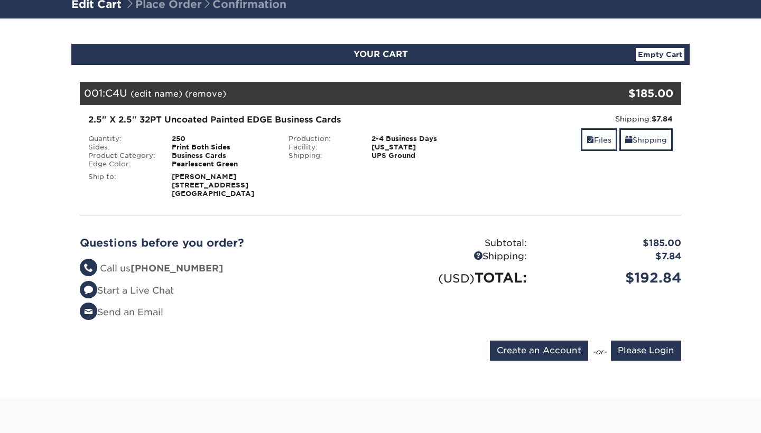
scroll to position [83, 0]
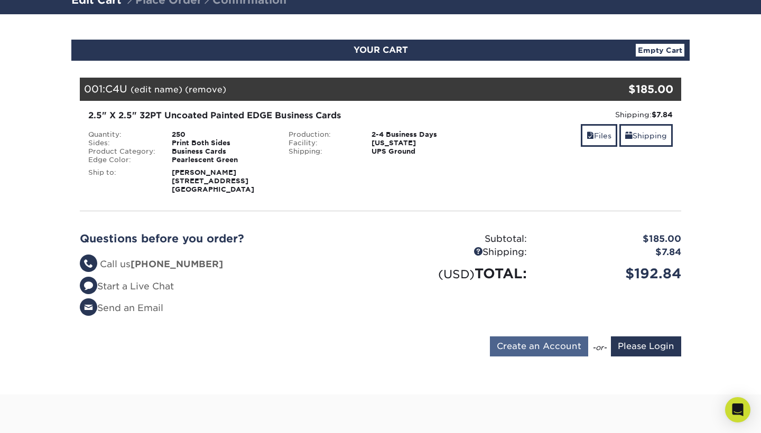
click at [529, 348] on input "Create an Account" at bounding box center [539, 347] width 98 height 20
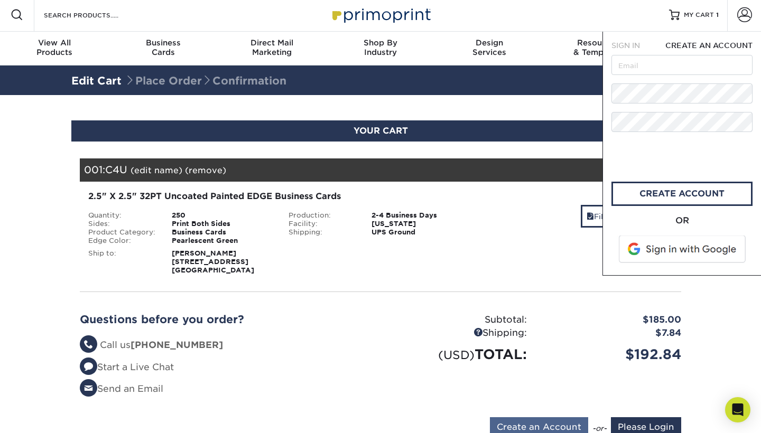
scroll to position [0, 0]
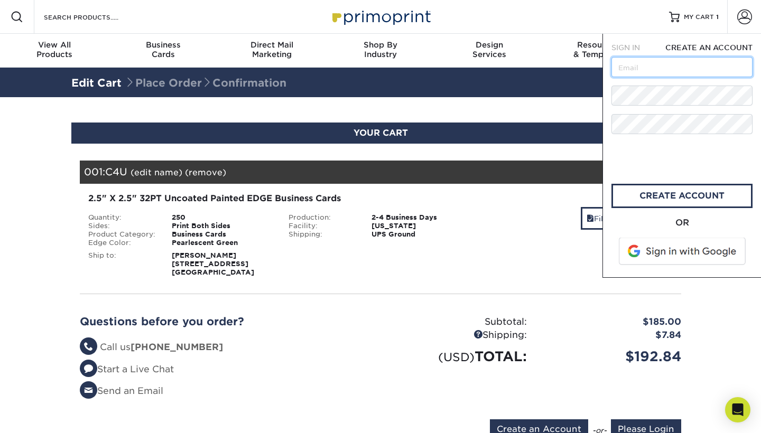
click at [651, 69] on input "text" at bounding box center [681, 67] width 141 height 20
type input "caring4youhc@gmail.com"
click at [679, 254] on span at bounding box center [682, 251] width 135 height 27
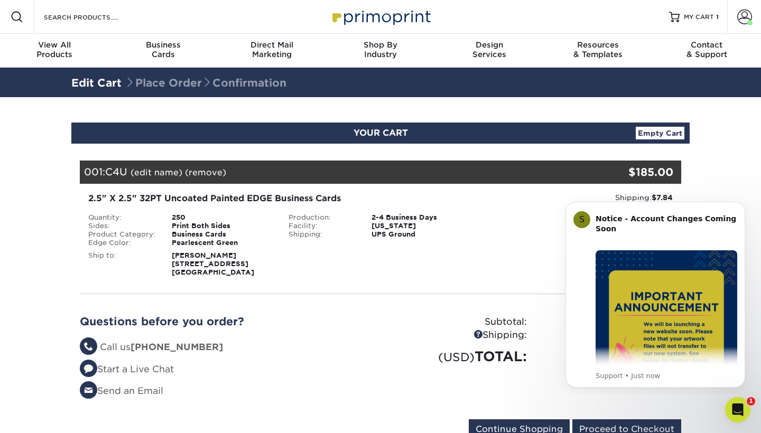
click at [445, 281] on div "2.5" X 2.5" 32PT Uncoated Painted EDGE Business Cards Quantity: 250 Sides: Prin…" at bounding box center [380, 234] width 617 height 101
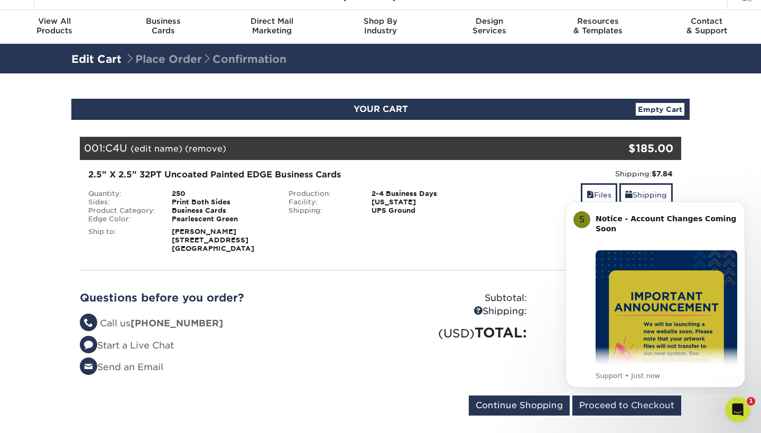
scroll to position [24, 0]
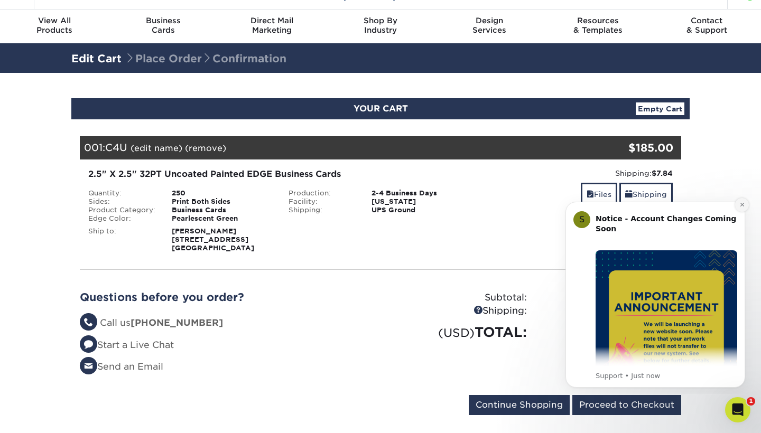
click at [742, 202] on icon "Dismiss notification" at bounding box center [742, 205] width 6 height 6
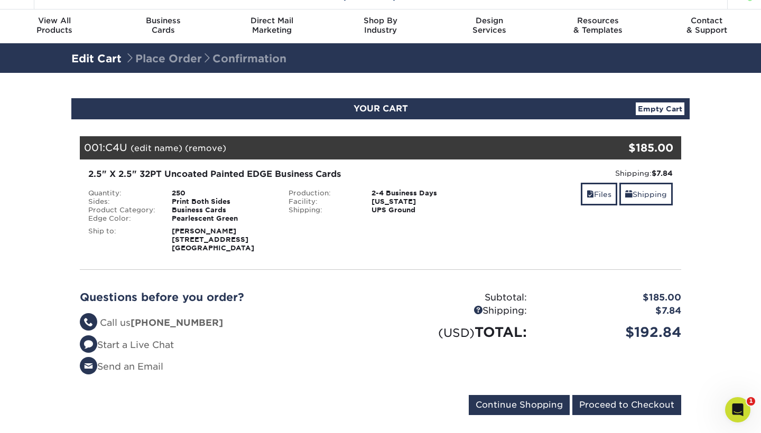
click at [438, 245] on div "Blind Ship:" at bounding box center [381, 238] width 200 height 30
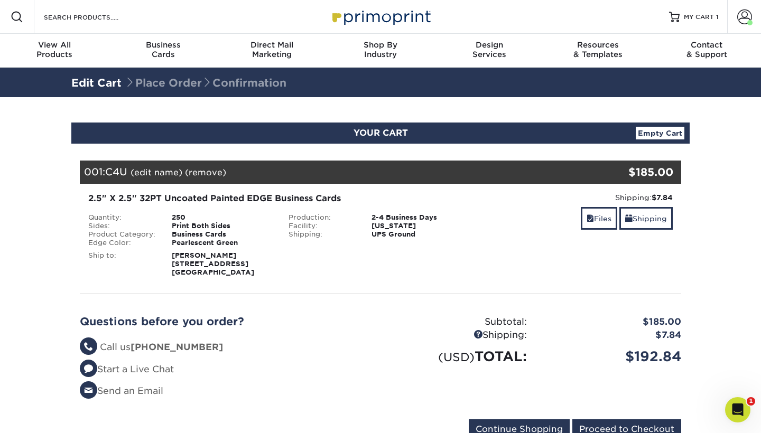
scroll to position [0, 0]
click at [748, 15] on span at bounding box center [744, 17] width 15 height 15
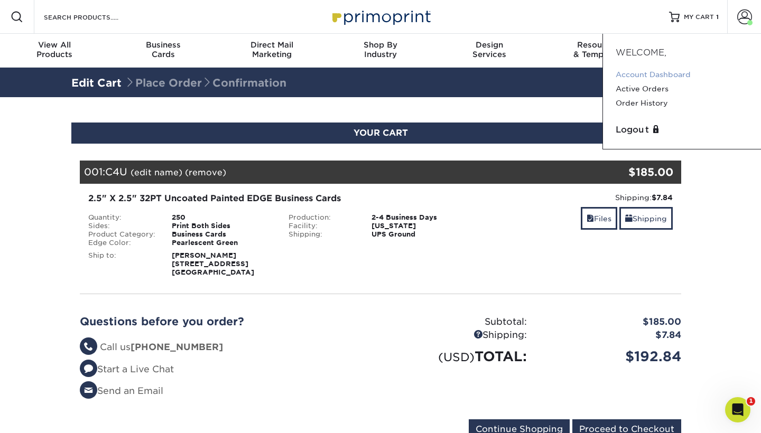
click at [662, 73] on link "Account Dashboard" at bounding box center [681, 75] width 133 height 14
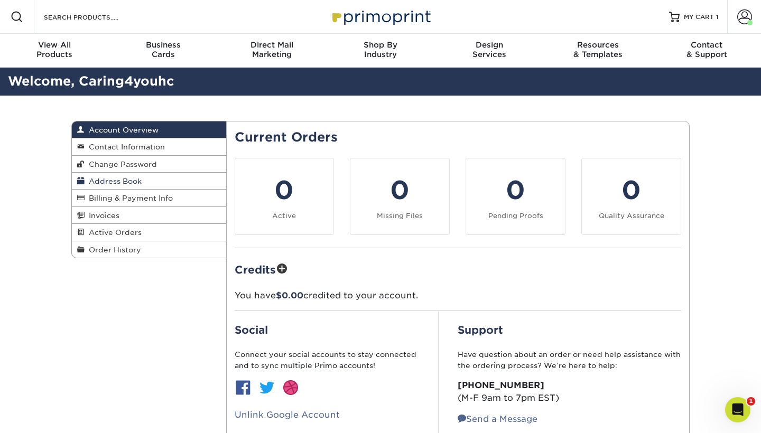
click at [102, 179] on span "Address Book" at bounding box center [113, 181] width 57 height 8
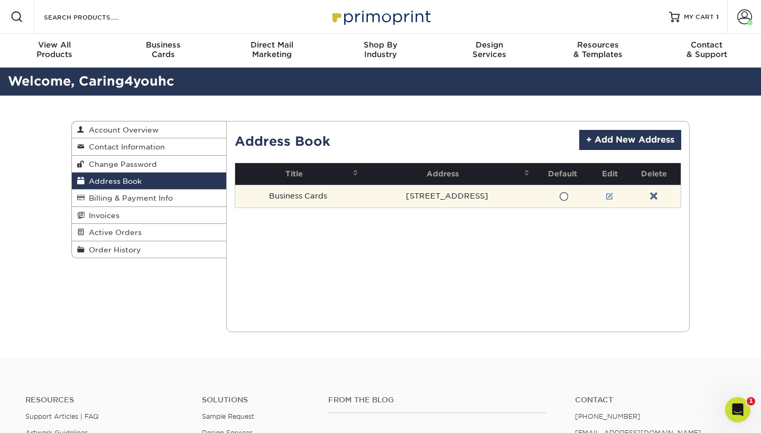
click at [606, 194] on link at bounding box center [609, 196] width 7 height 8
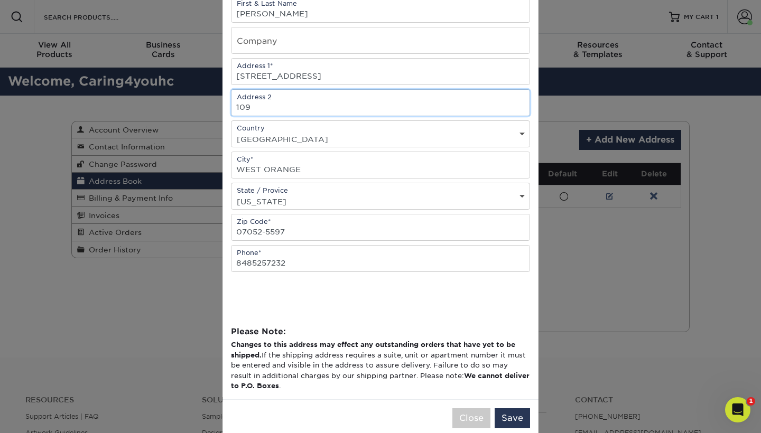
scroll to position [139, 0]
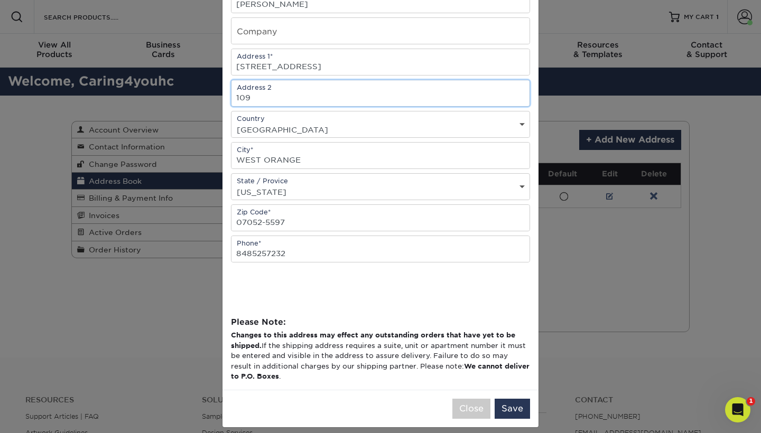
type input "109"
click at [509, 416] on button "Save" at bounding box center [511, 409] width 35 height 20
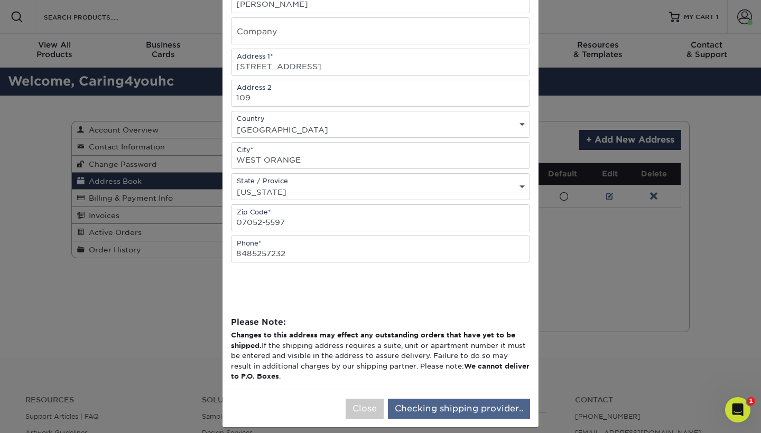
scroll to position [0, 0]
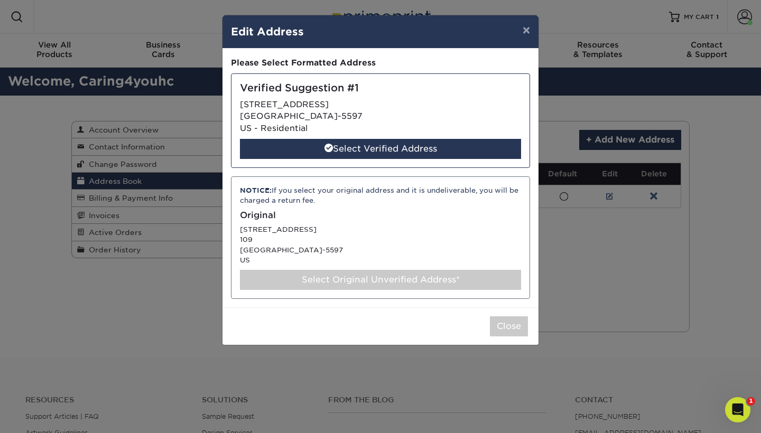
click at [389, 276] on div "Select Original Unverified Address*" at bounding box center [380, 280] width 281 height 20
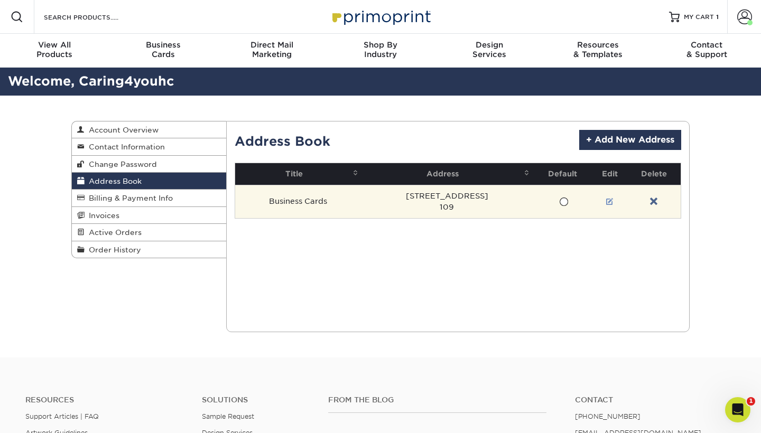
click at [606, 200] on link at bounding box center [609, 202] width 7 height 8
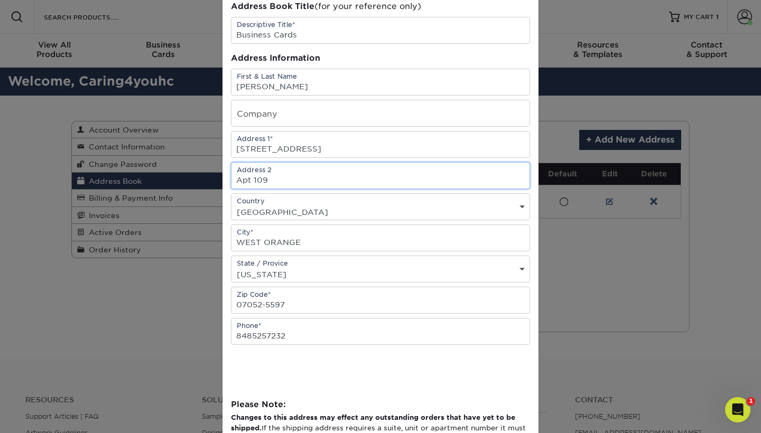
scroll to position [109, 0]
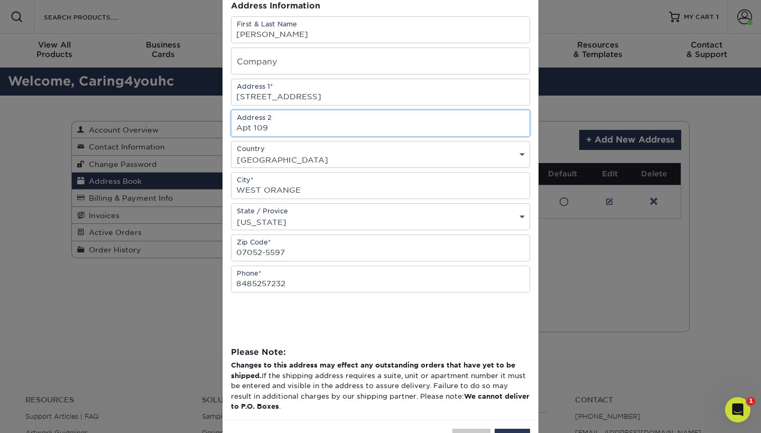
type input "Apt 109"
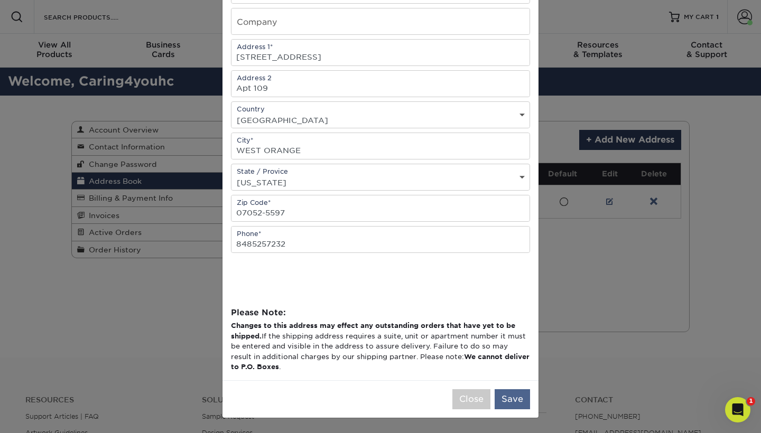
scroll to position [151, 0]
click at [511, 399] on button "Save" at bounding box center [511, 399] width 35 height 20
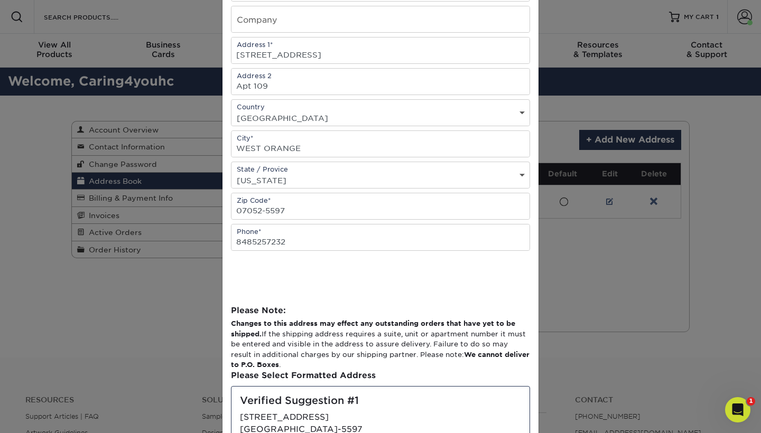
scroll to position [0, 0]
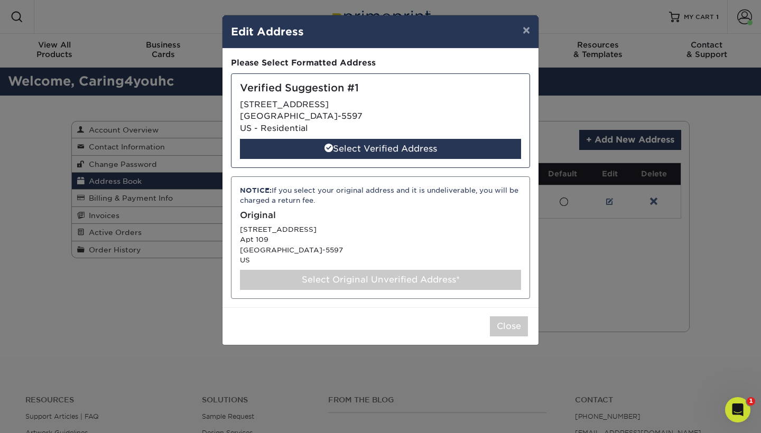
click at [365, 275] on div "Select Original Unverified Address*" at bounding box center [380, 280] width 281 height 20
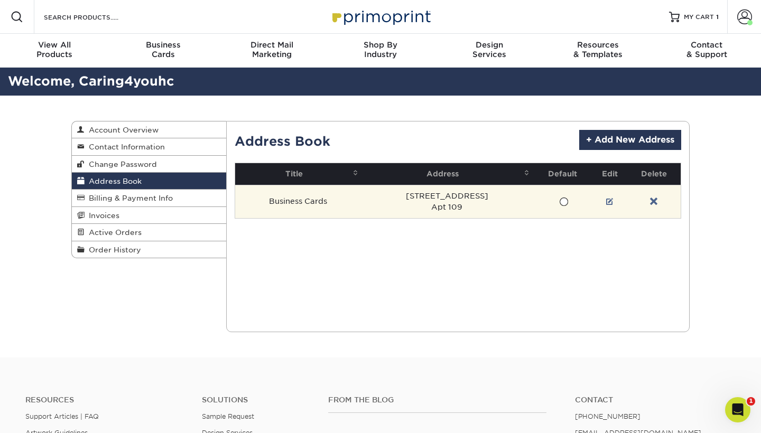
click at [559, 199] on span at bounding box center [563, 202] width 9 height 10
click at [0, 0] on input "radio" at bounding box center [0, 0] width 0 height 0
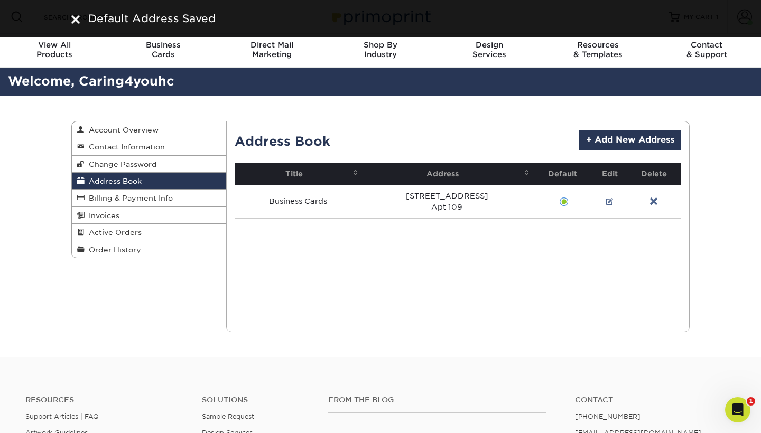
click at [728, 241] on div "Address Book Account Overview Contact Information Change Password Address Book …" at bounding box center [380, 227] width 761 height 262
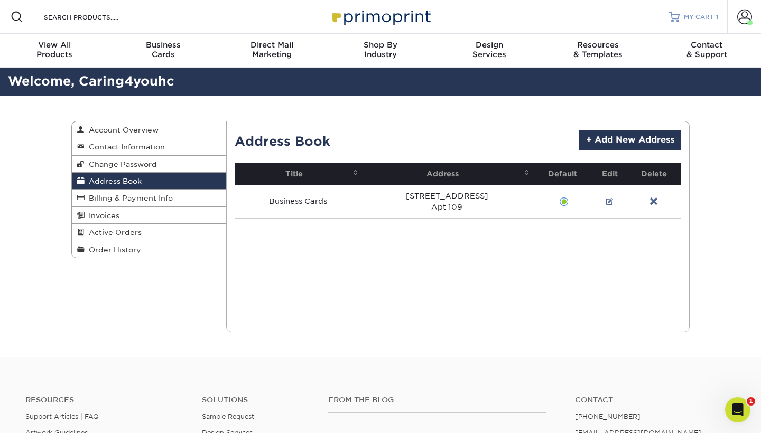
click at [702, 17] on span "MY CART" at bounding box center [699, 17] width 30 height 9
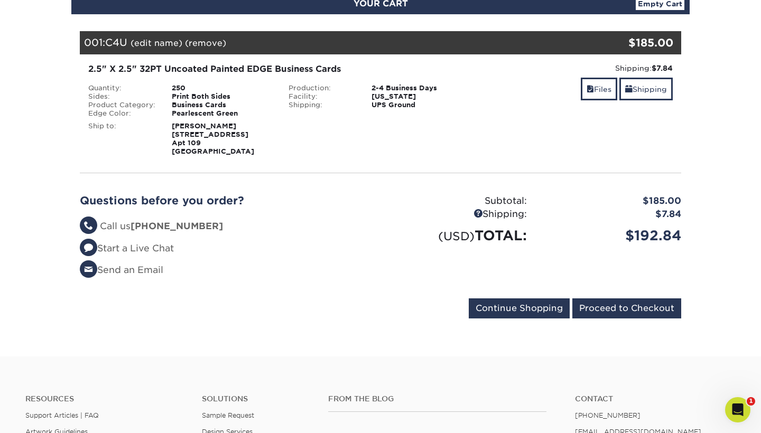
scroll to position [136, 0]
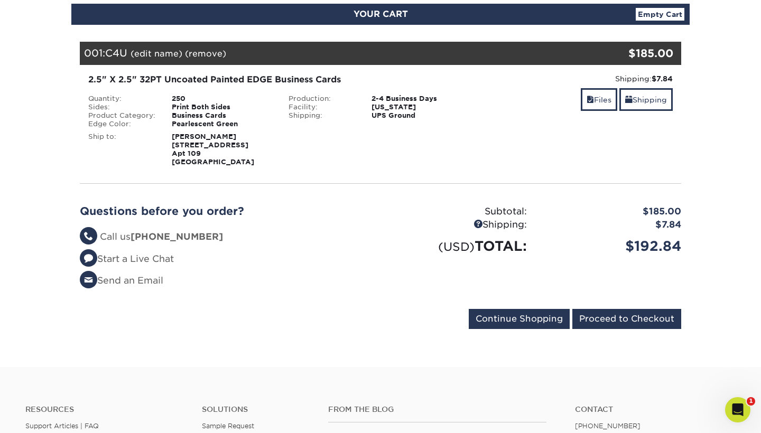
scroll to position [147, 0]
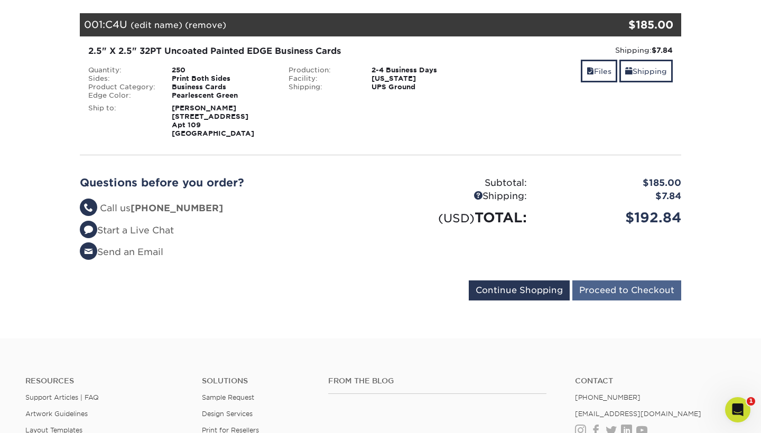
click at [604, 291] on input "Proceed to Checkout" at bounding box center [626, 291] width 109 height 20
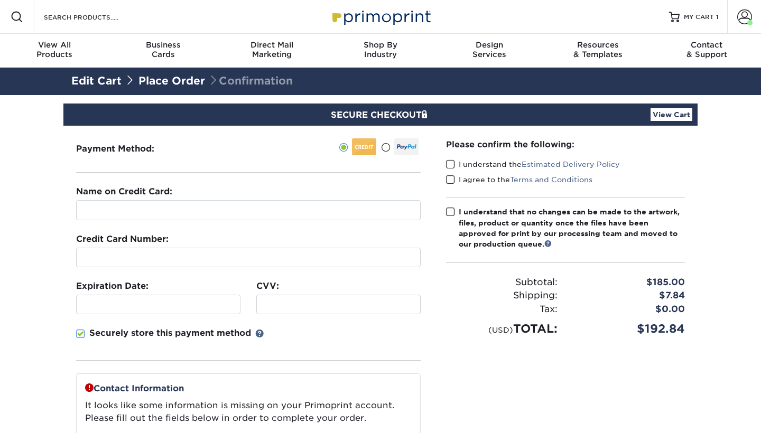
click at [169, 157] on div "Payment Method:" at bounding box center [128, 148] width 120 height 21
click at [386, 147] on span at bounding box center [385, 148] width 9 height 10
click at [0, 0] on input "radio" at bounding box center [0, 0] width 0 height 0
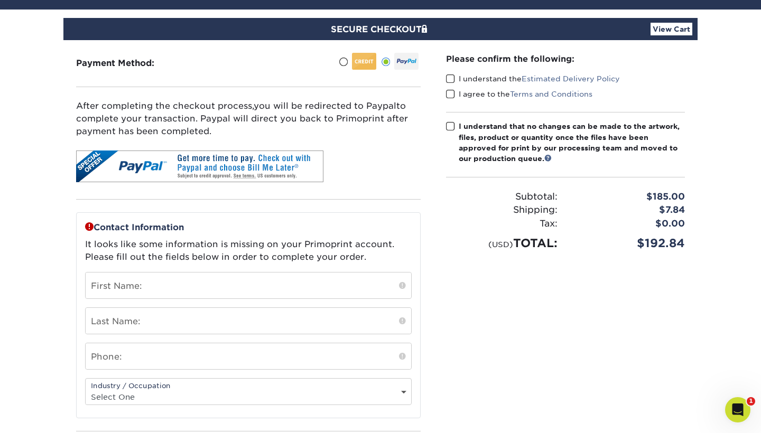
scroll to position [86, 0]
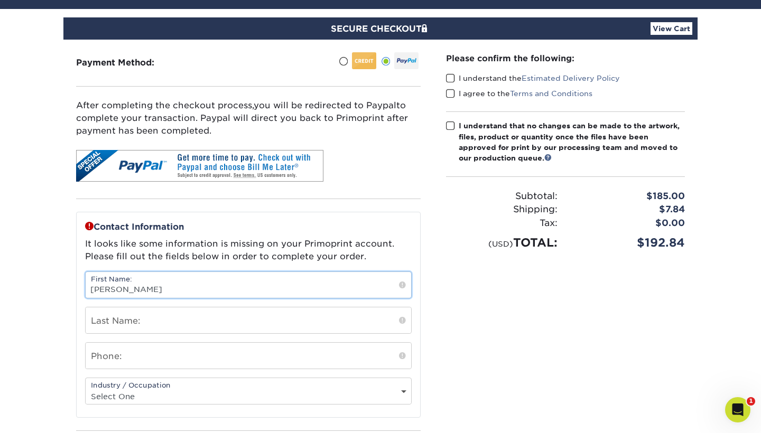
type input "Michael"
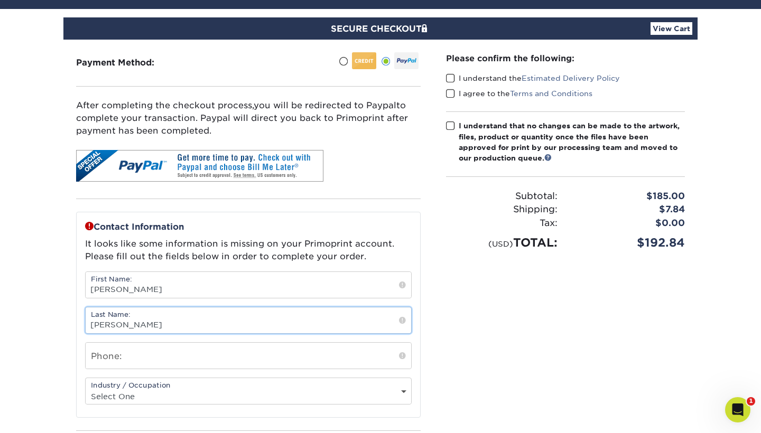
type input "Pierce"
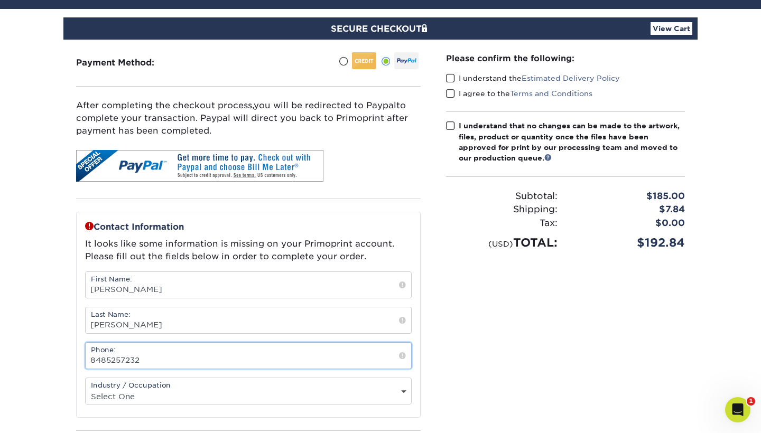
type input "8485257232"
click at [458, 365] on div "Please confirm the following: I understand the Estimated Delivery Policy I agre…" at bounding box center [565, 271] width 264 height 462
select select "12"
click at [482, 331] on div "Please confirm the following: I understand the Estimated Delivery Policy I agre…" at bounding box center [565, 271] width 264 height 462
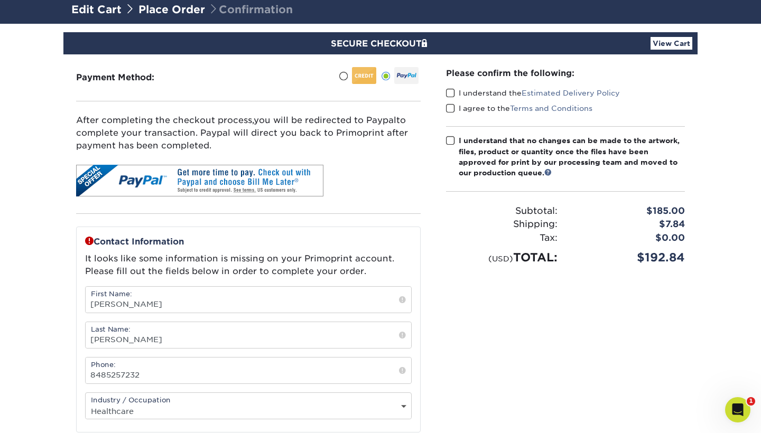
scroll to position [57, 0]
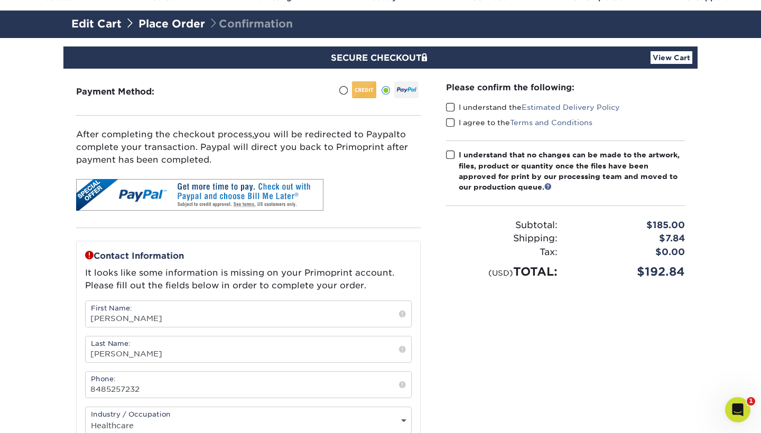
click at [450, 108] on span at bounding box center [450, 107] width 9 height 10
click at [0, 0] on input "I understand the Estimated Delivery Policy" at bounding box center [0, 0] width 0 height 0
click span
click input "I agree to the Terms and Conditions"
click span
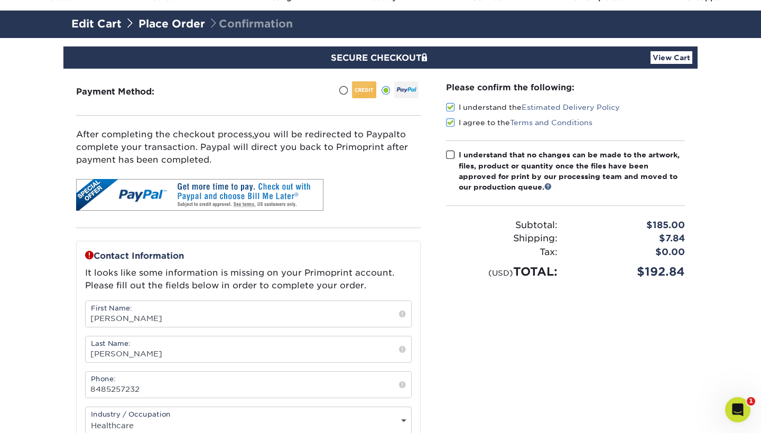
click input "I understand that no changes can be made to the artwork, files, product or quan…"
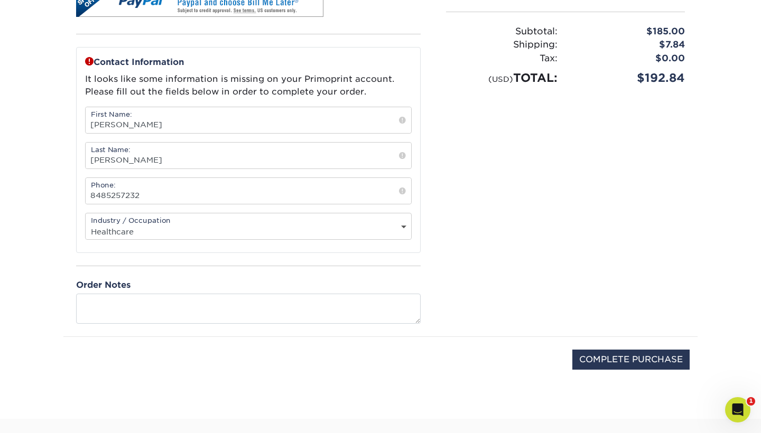
scroll to position [316, 0]
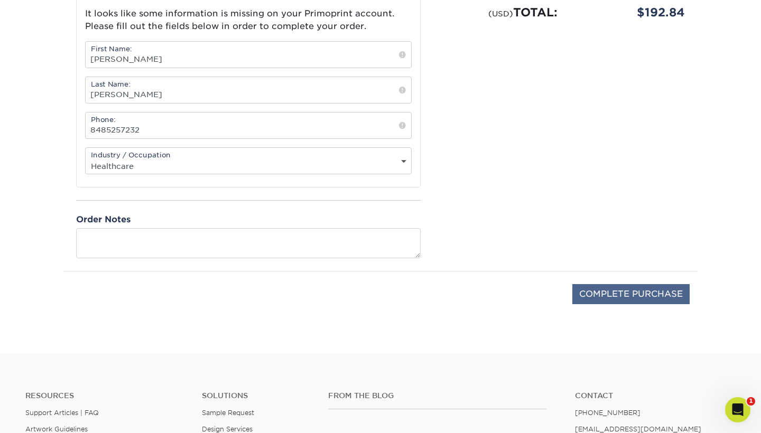
click input "COMPLETE PURCHASE"
type input "PROCESSING, PLEASE WAIT..."
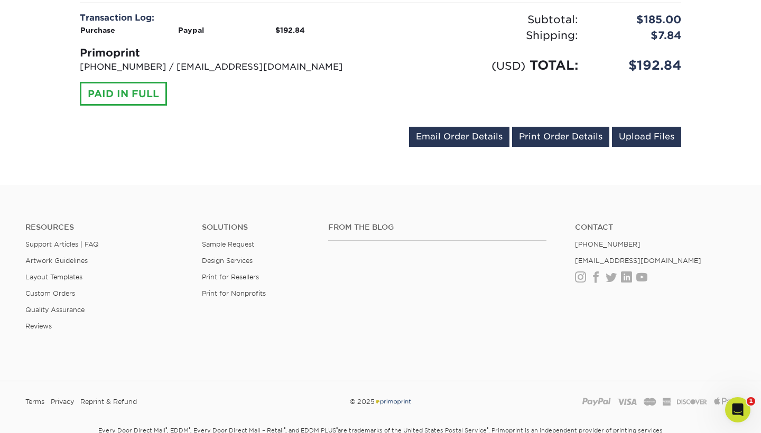
scroll to position [459, 0]
click at [465, 135] on link "Email Order Details" at bounding box center [459, 136] width 100 height 20
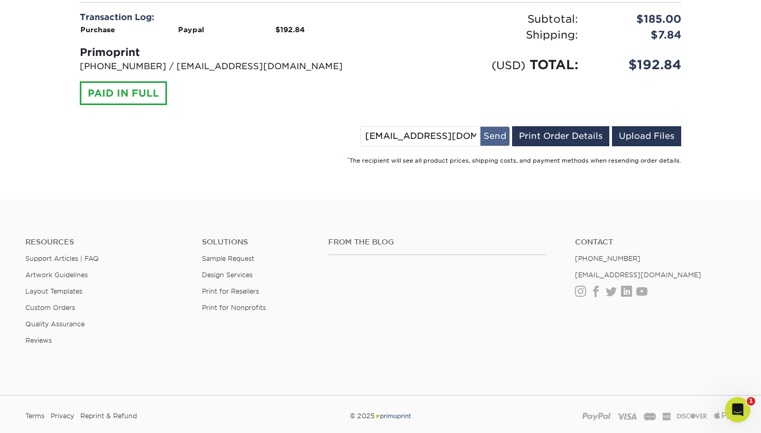
click at [495, 129] on button "Send" at bounding box center [494, 136] width 29 height 19
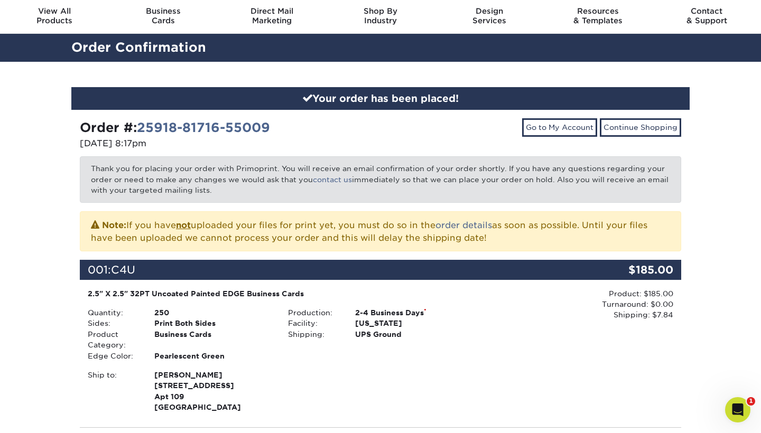
scroll to position [30, 0]
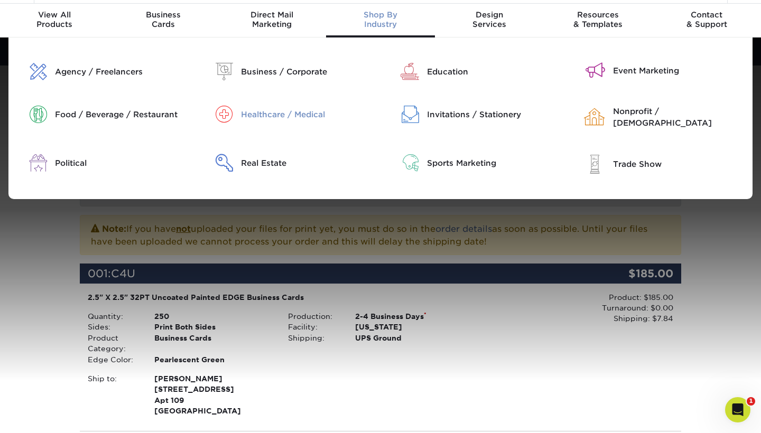
click at [257, 114] on div "Healthcare / Medical" at bounding box center [307, 115] width 132 height 12
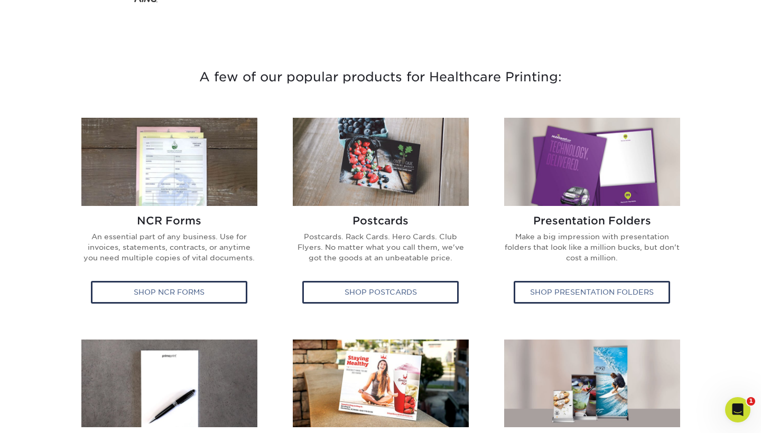
scroll to position [324, 0]
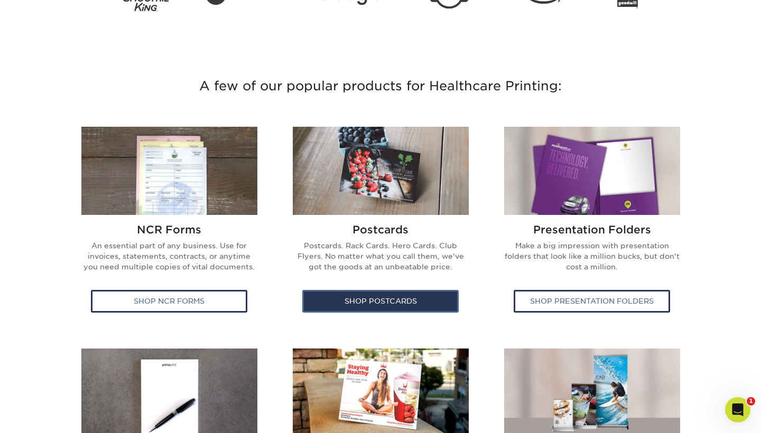
click at [364, 300] on div "Shop Postcards" at bounding box center [380, 301] width 156 height 22
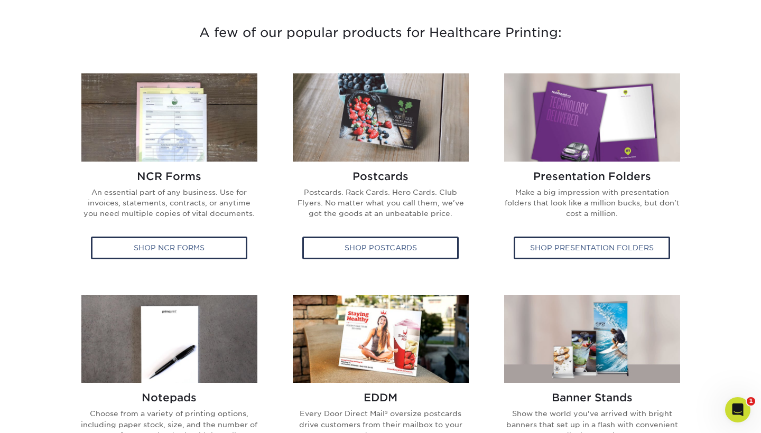
scroll to position [377, 0]
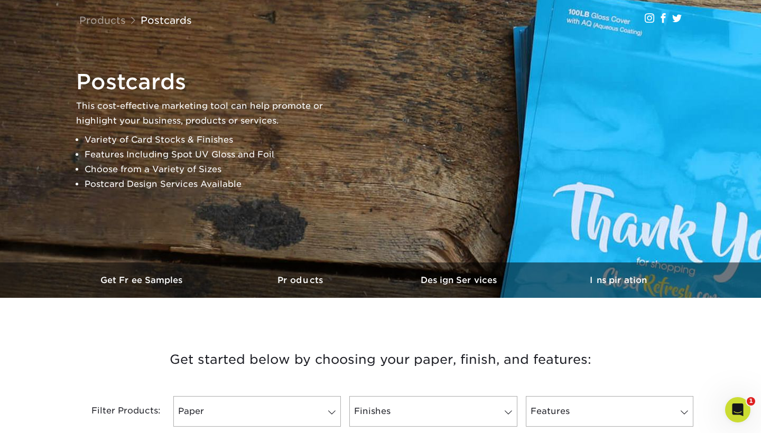
scroll to position [97, 0]
